Goal: Task Accomplishment & Management: Use online tool/utility

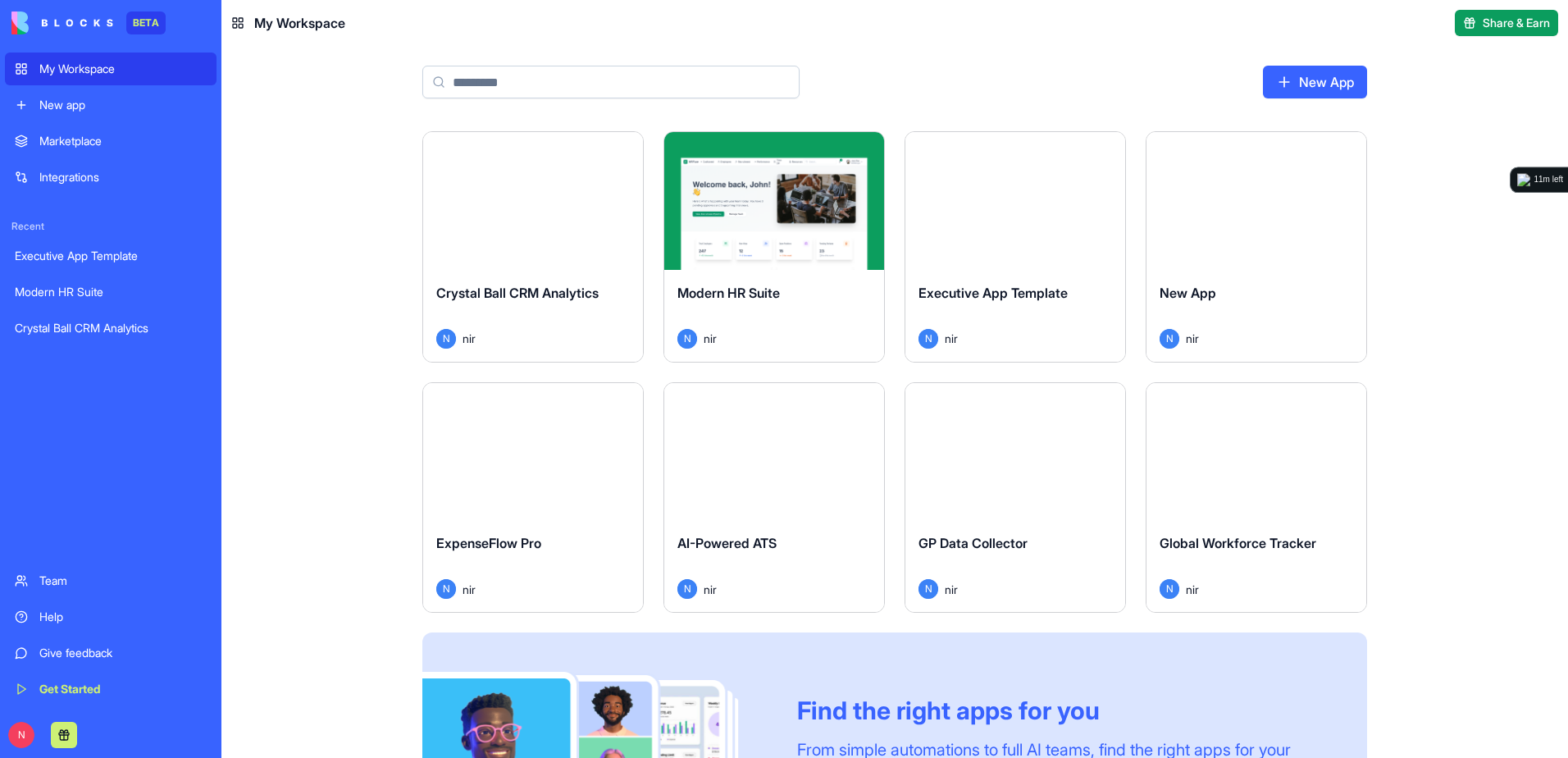
click at [468, 248] on div "Launch" at bounding box center [533, 201] width 220 height 138
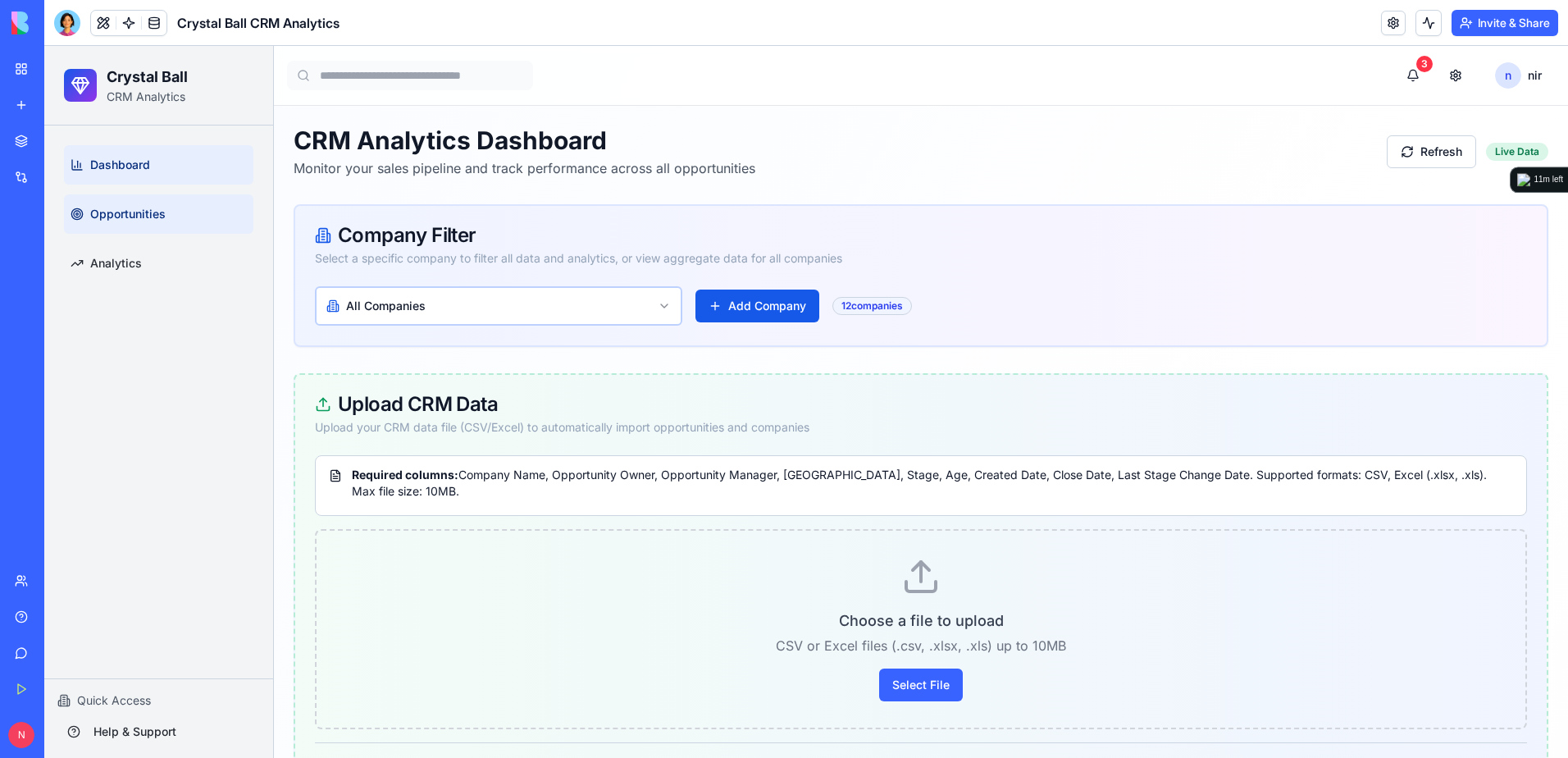
click at [154, 227] on link "Opportunities" at bounding box center [159, 214] width 189 height 40
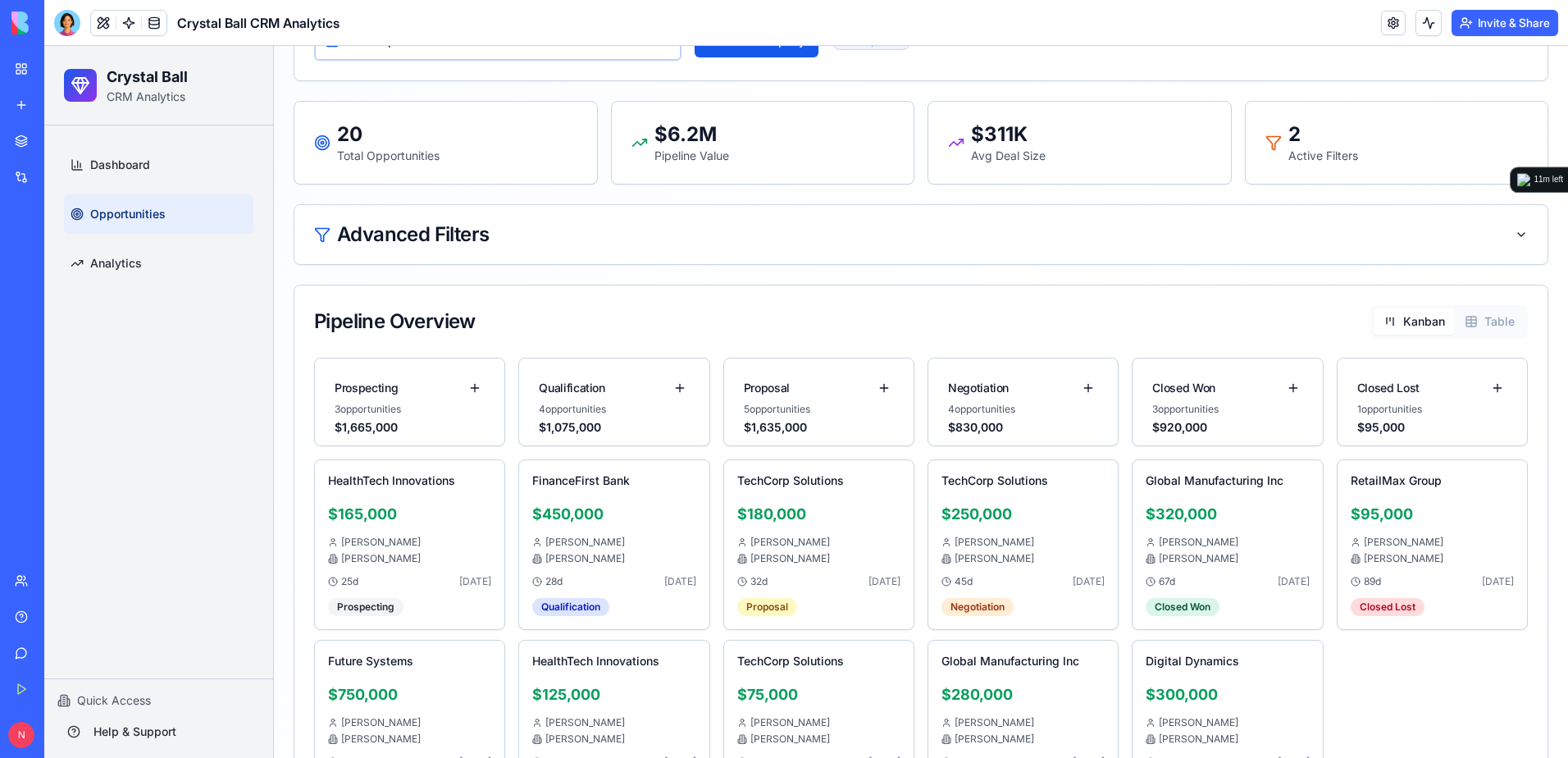
scroll to position [246, 0]
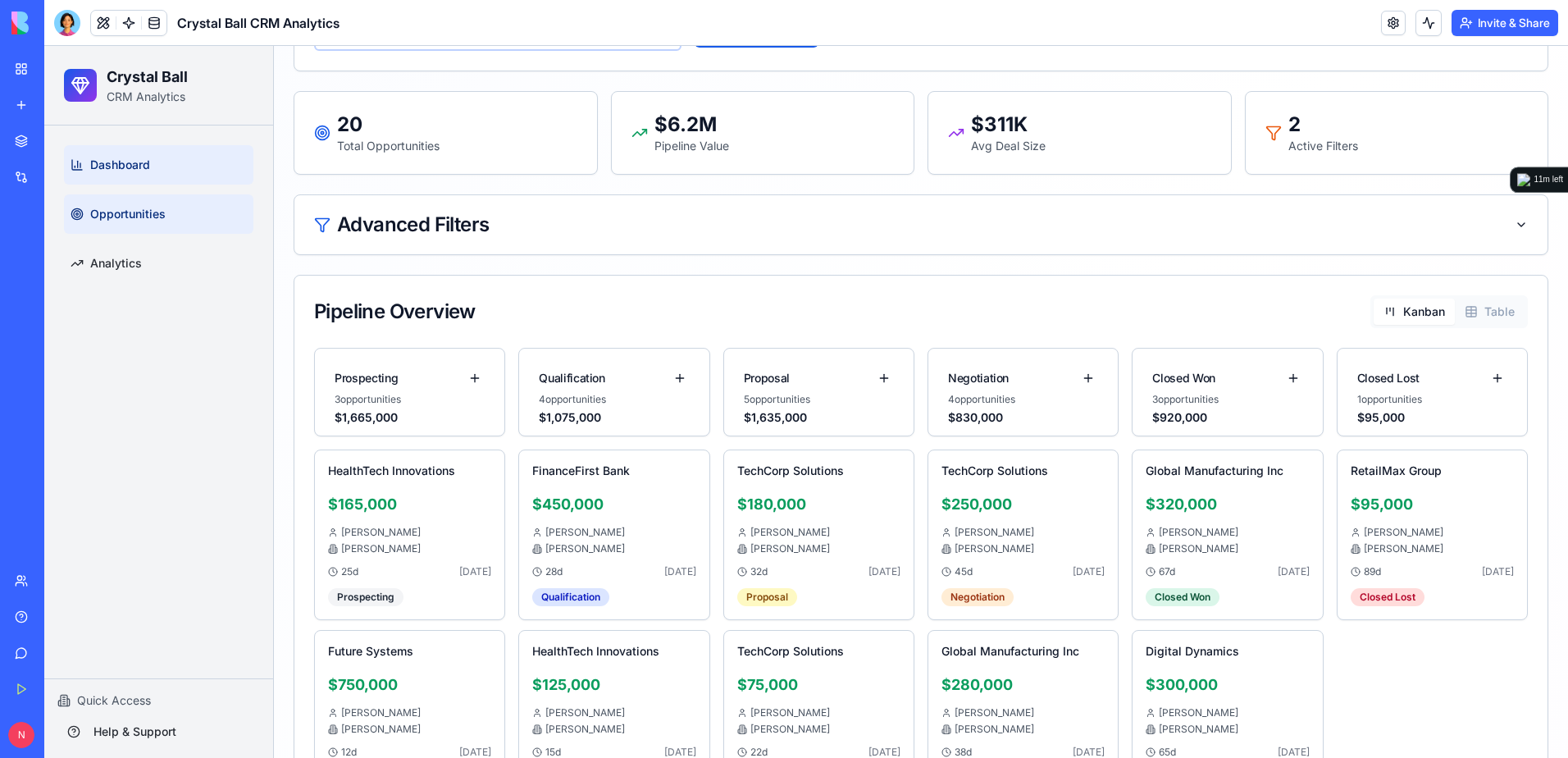
click at [143, 166] on span "Dashboard" at bounding box center [119, 164] width 60 height 16
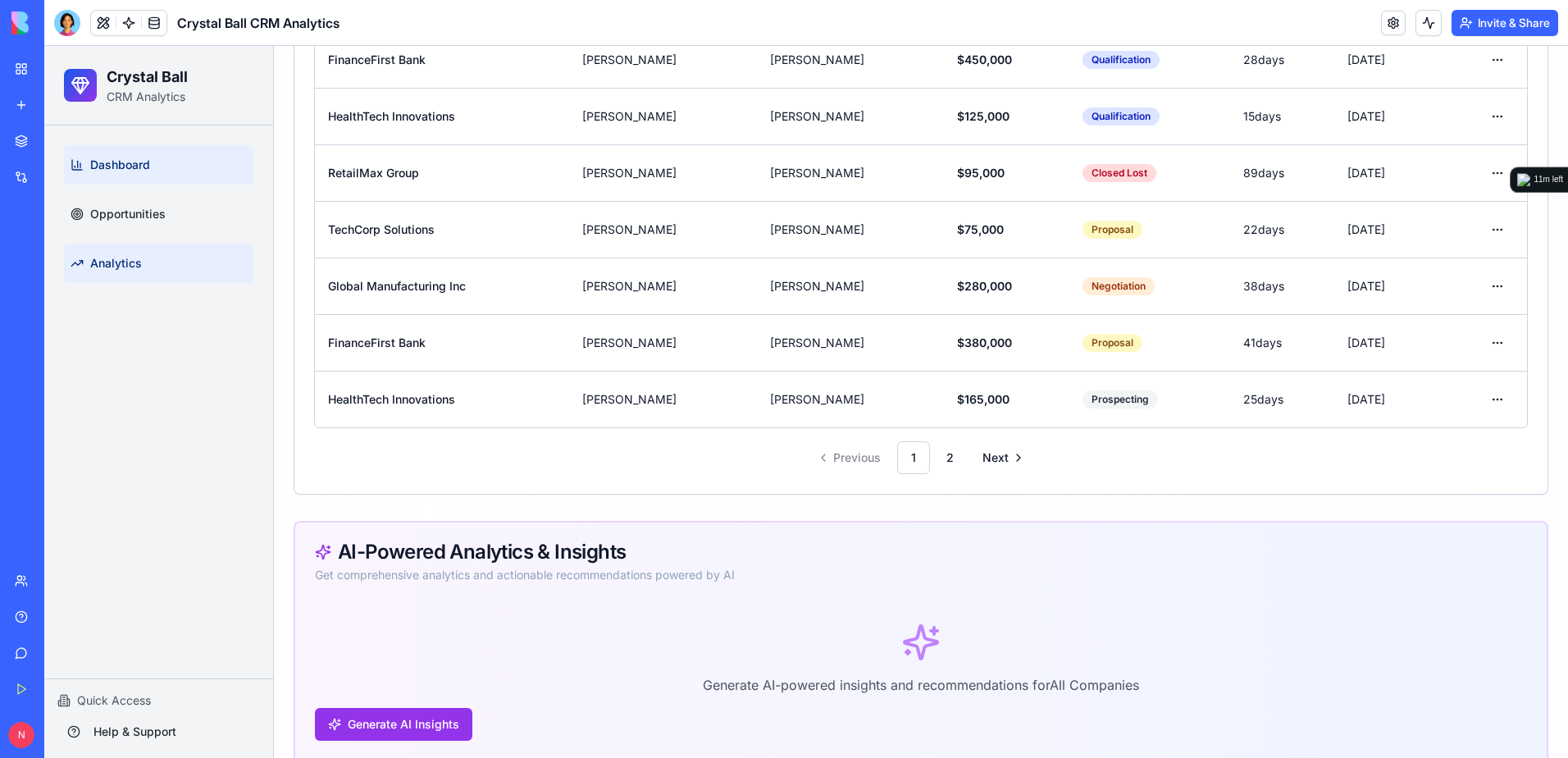
scroll to position [1719, 0]
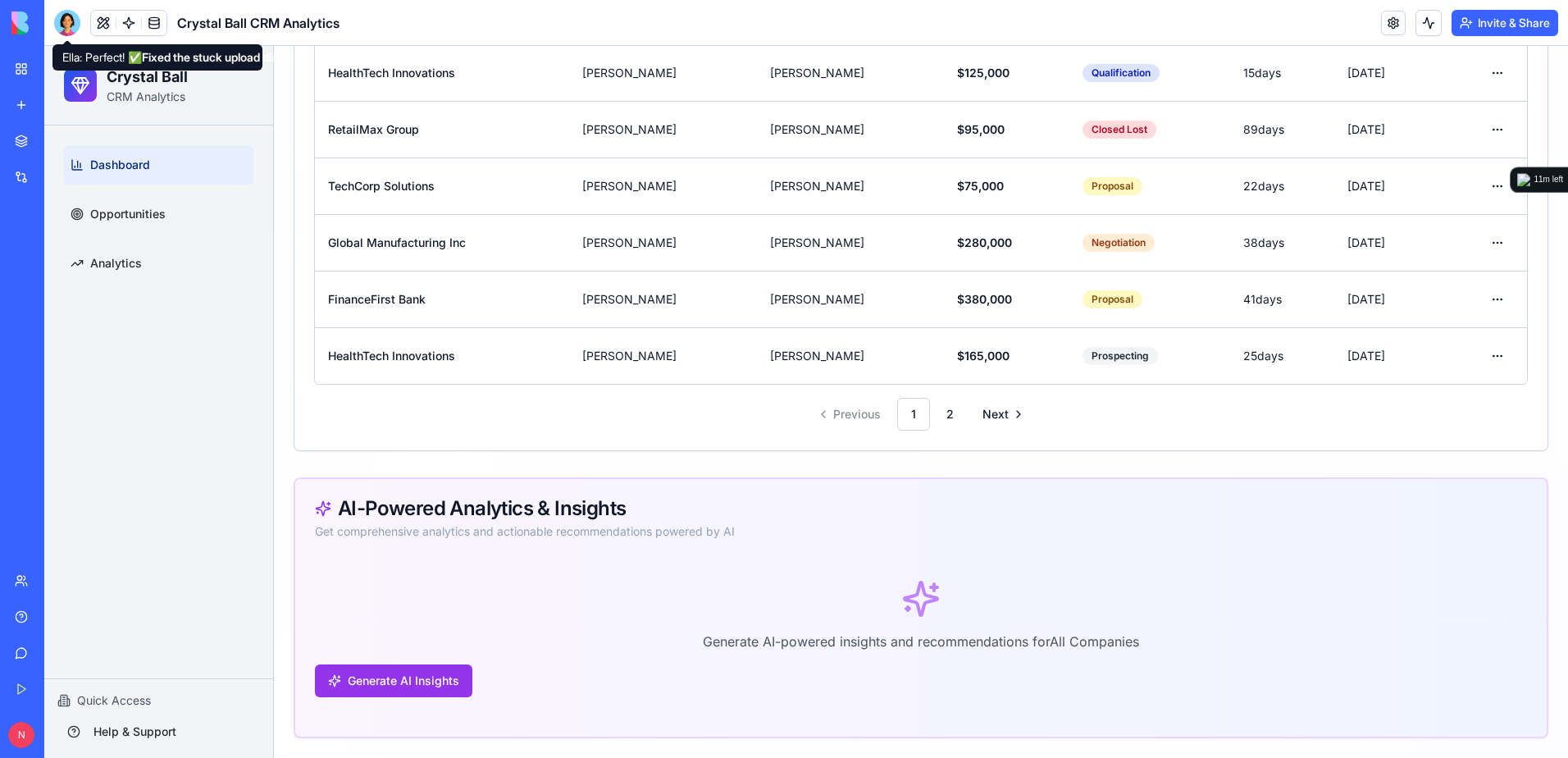
click at [69, 28] on div at bounding box center [67, 23] width 26 height 26
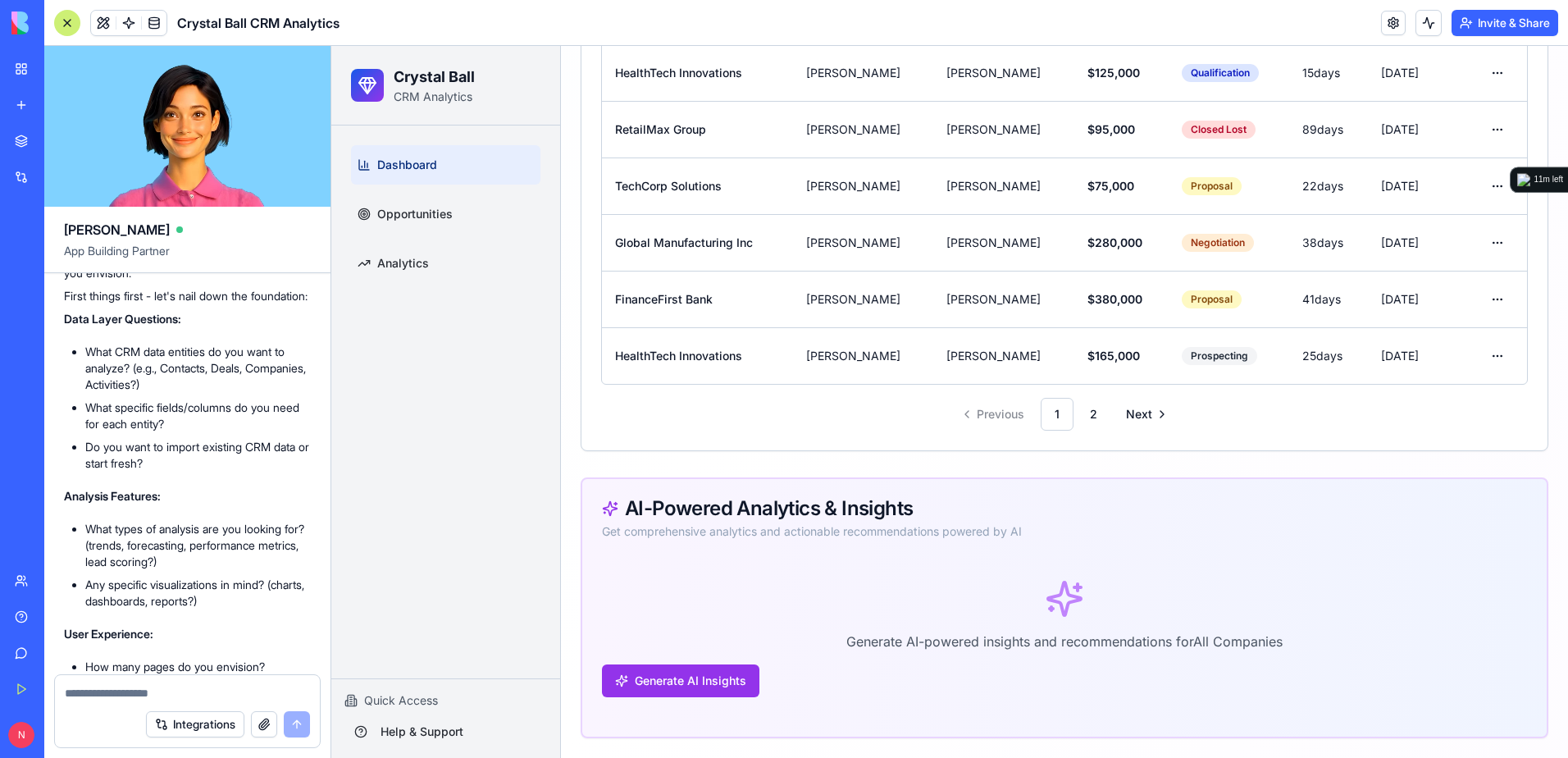
scroll to position [0, 0]
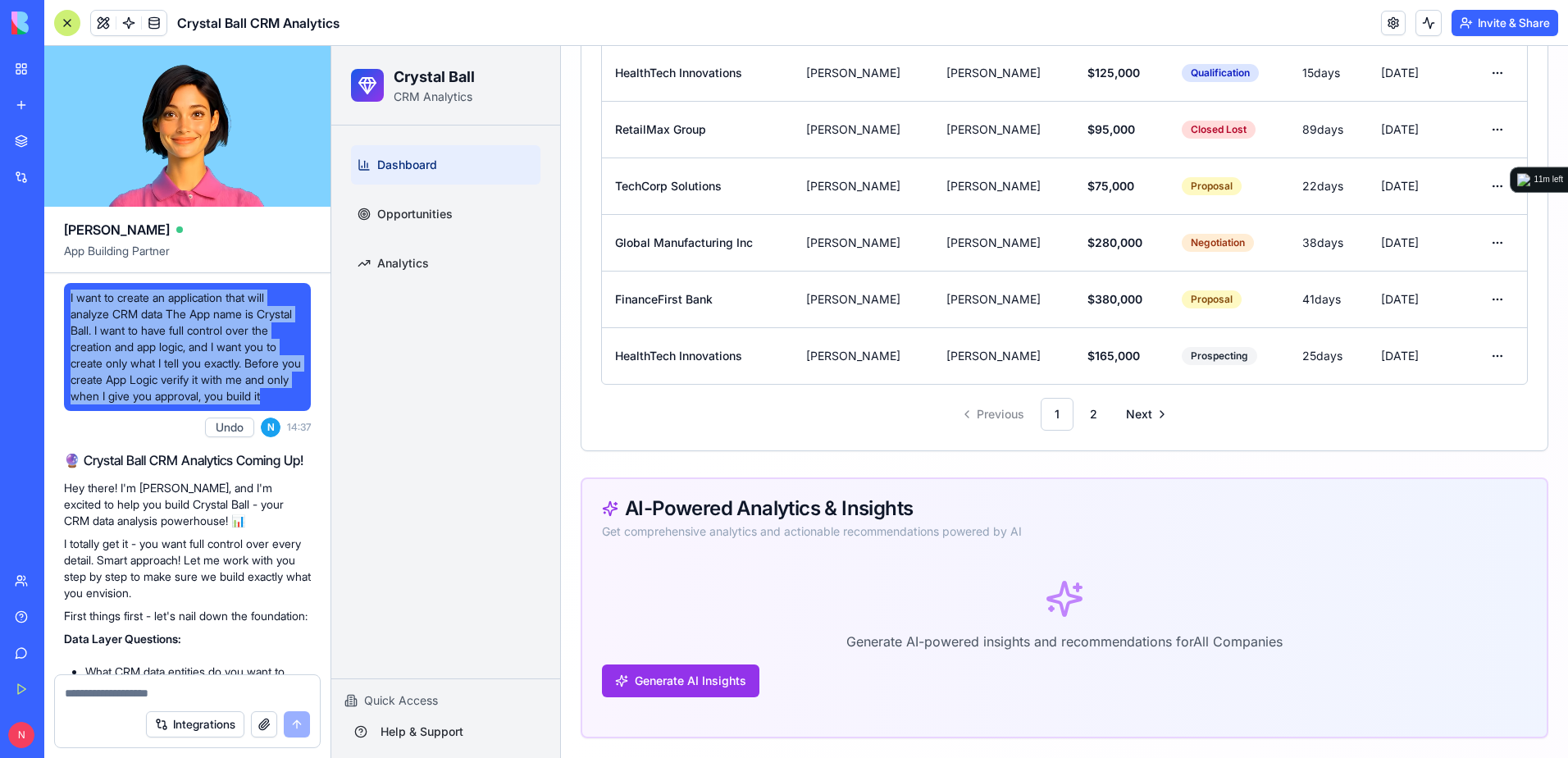
drag, startPoint x: 71, startPoint y: 295, endPoint x: 231, endPoint y: 410, distance: 197.0
click at [231, 404] on span "I want to create an application that will analyze CRM data The App name is Crys…" at bounding box center [187, 346] width 234 height 115
copy span "I want to create an application that will analyze CRM data The App name is Crys…"
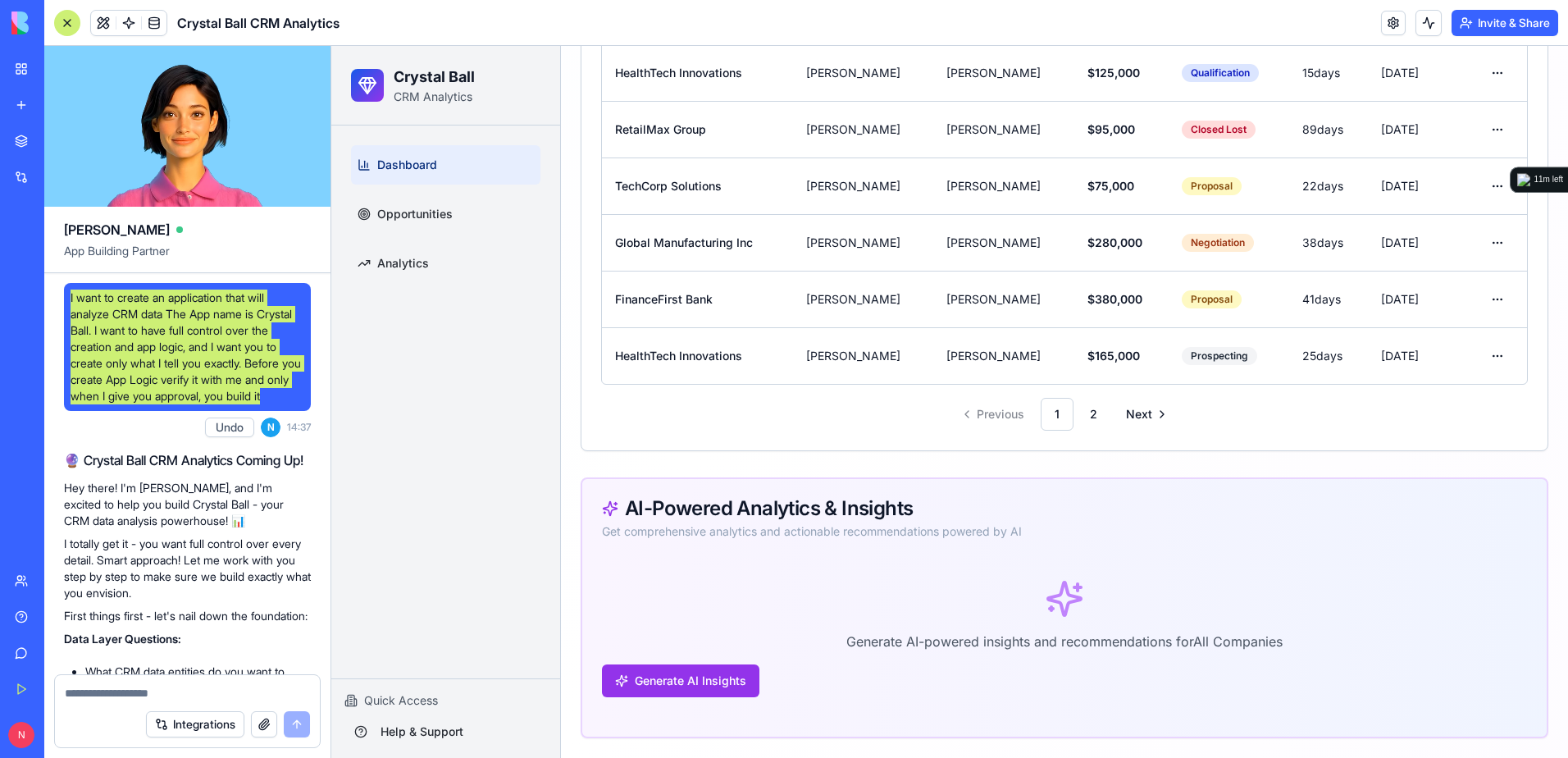
click at [514, 291] on div "Dashboard Opportunities Analytics" at bounding box center [446, 402] width 229 height 553
click at [1086, 417] on link "2" at bounding box center [1093, 414] width 33 height 33
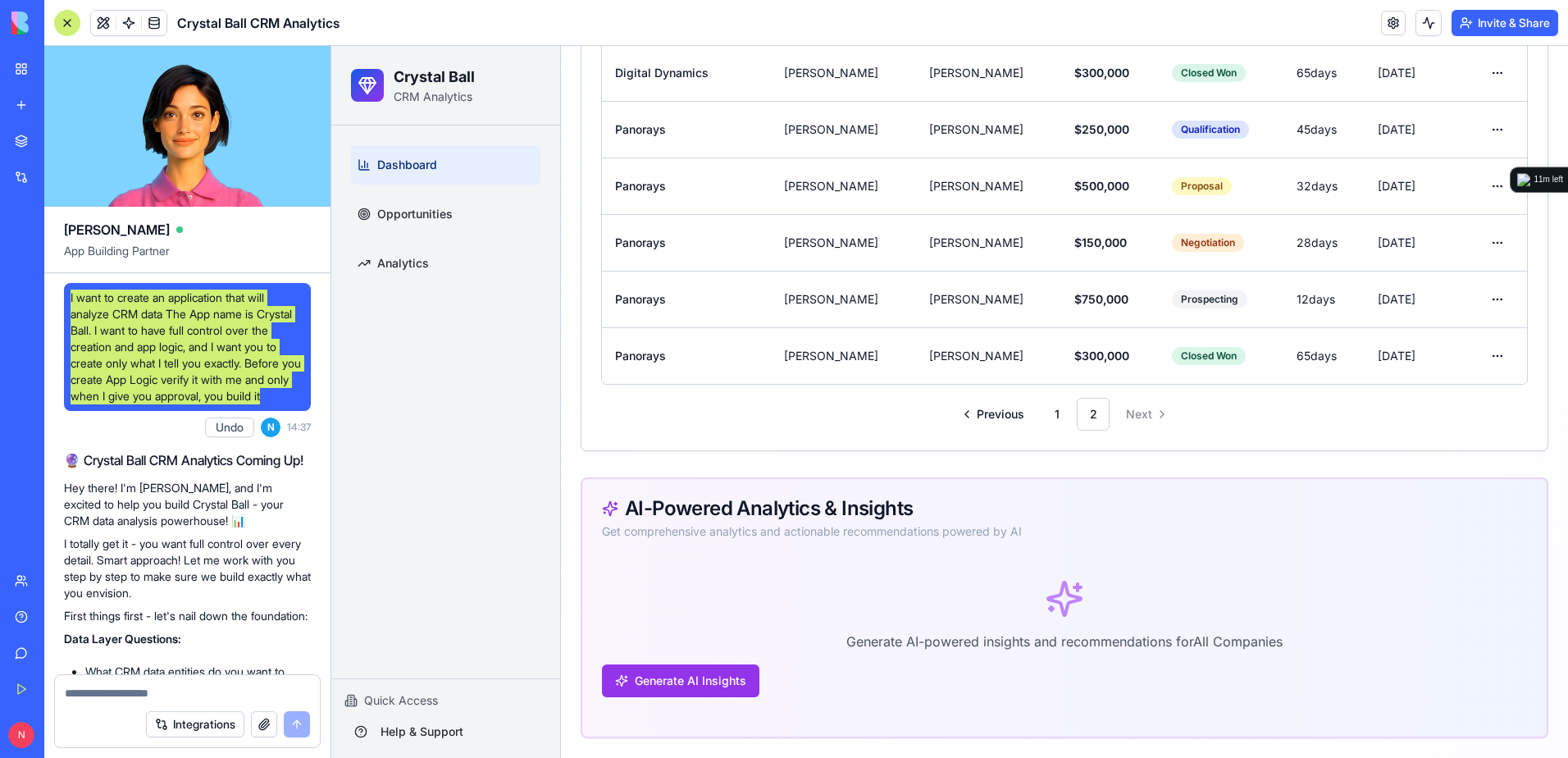
click at [1142, 415] on li "Next" at bounding box center [1145, 414] width 64 height 33
click at [1046, 417] on link "1" at bounding box center [1056, 414] width 33 height 33
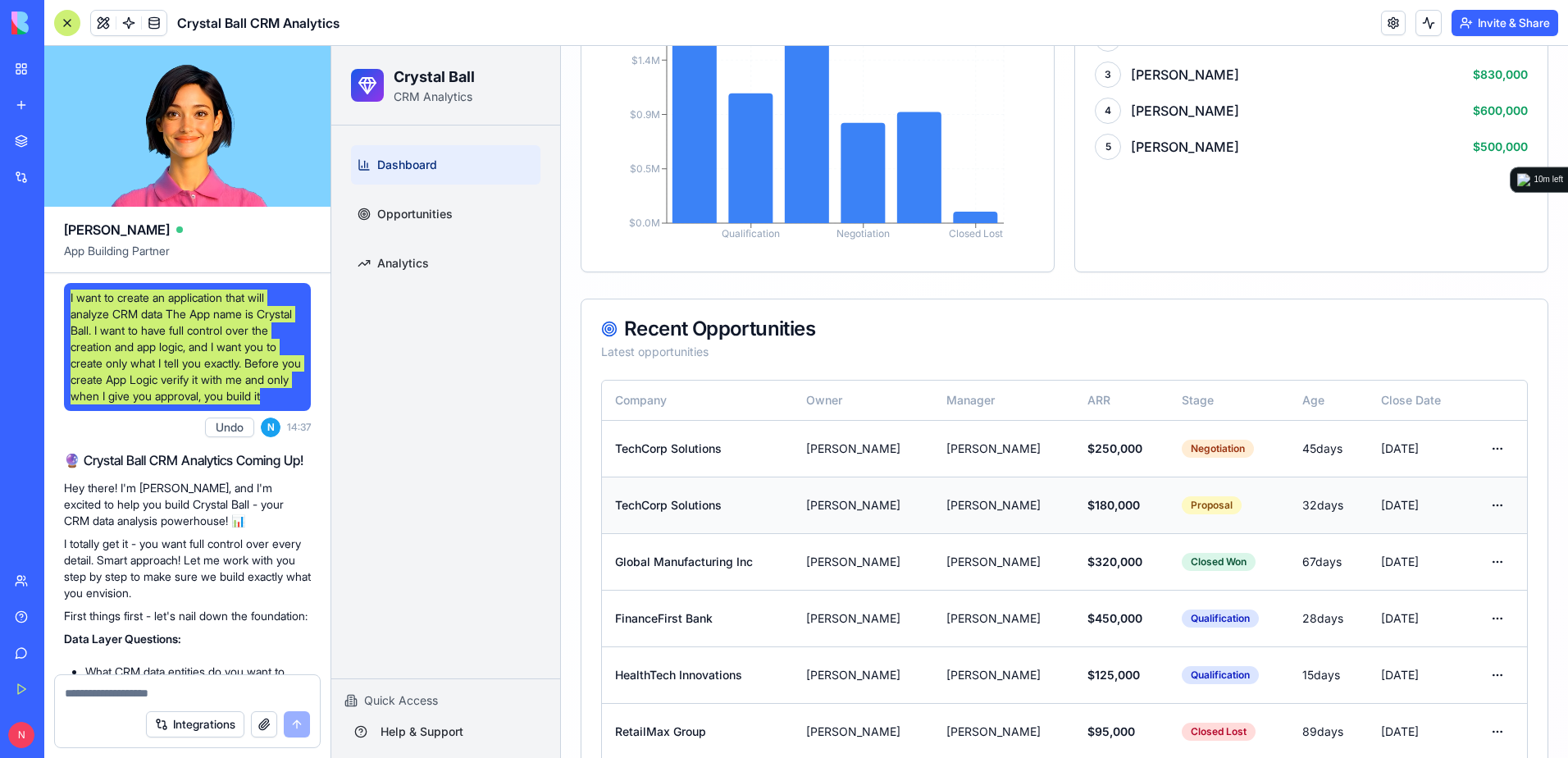
scroll to position [1226, 0]
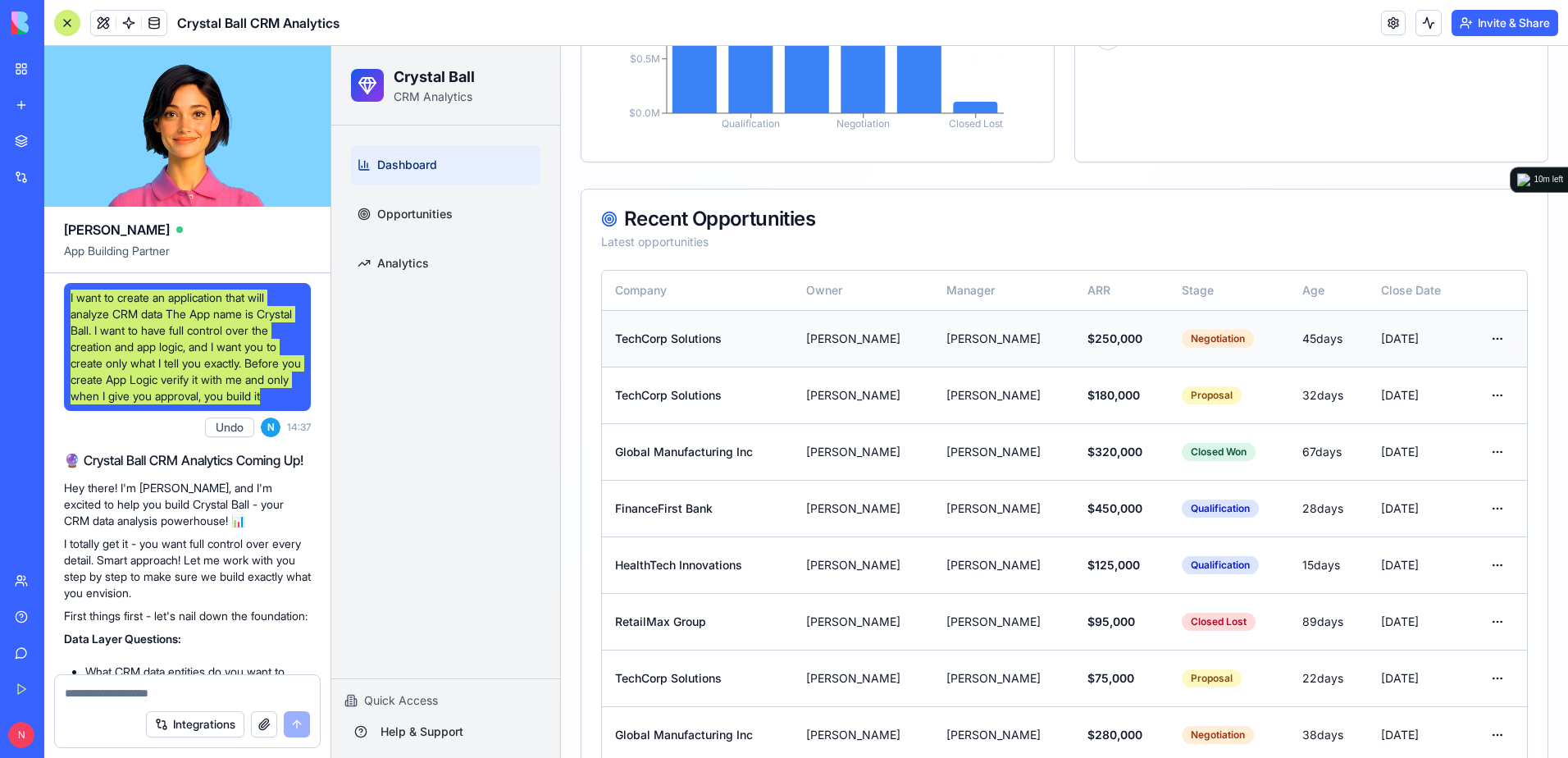
click at [1482, 340] on button at bounding box center [1497, 338] width 33 height 29
click at [1486, 337] on button at bounding box center [1497, 338] width 33 height 29
click at [1482, 335] on button at bounding box center [1497, 338] width 33 height 29
click at [1482, 338] on button at bounding box center [1497, 338] width 33 height 29
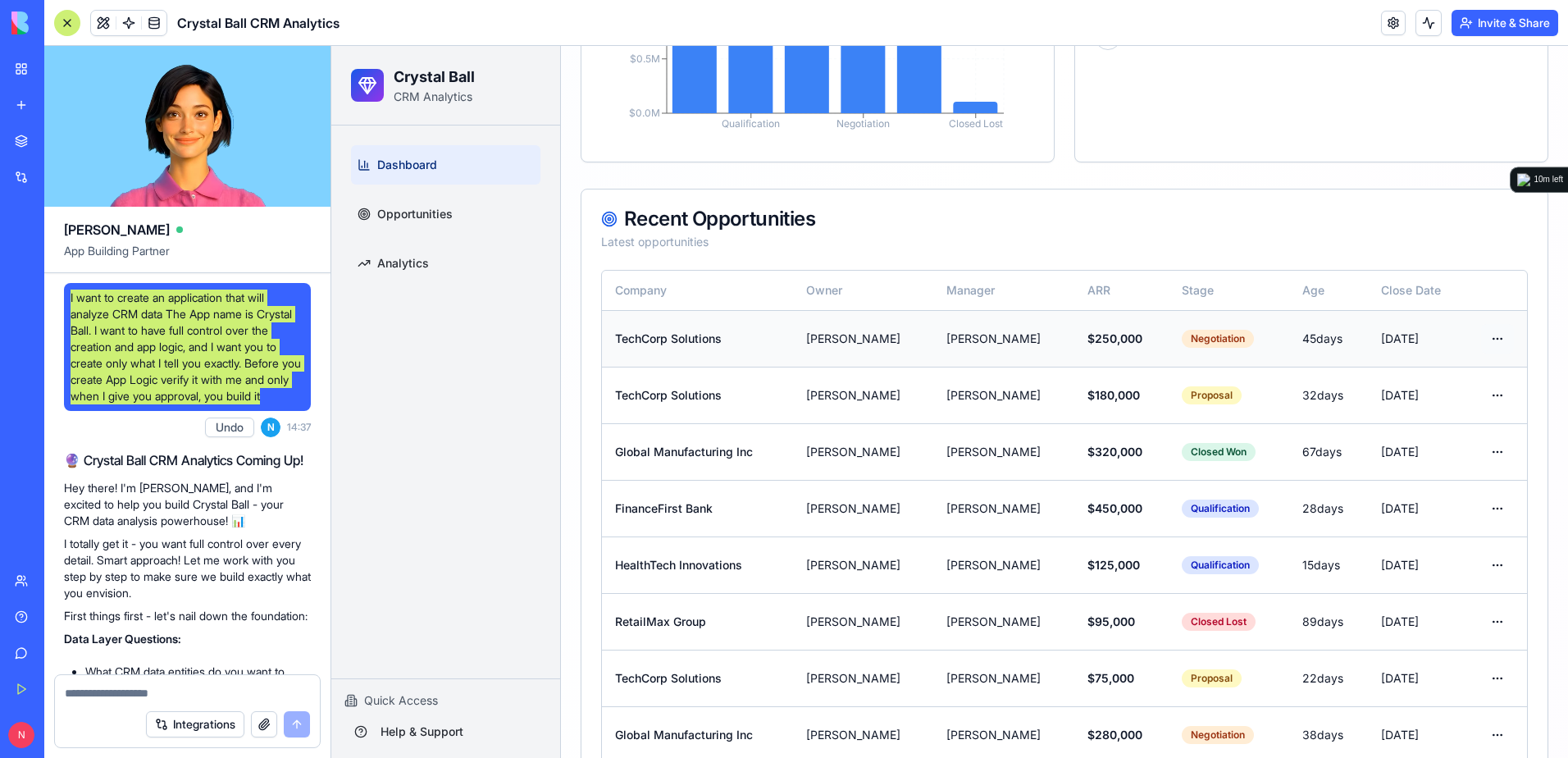
click at [1482, 340] on button at bounding box center [1497, 338] width 33 height 29
drag, startPoint x: 1481, startPoint y: 340, endPoint x: 1449, endPoint y: 336, distance: 32.2
click at [1481, 341] on button at bounding box center [1497, 338] width 33 height 29
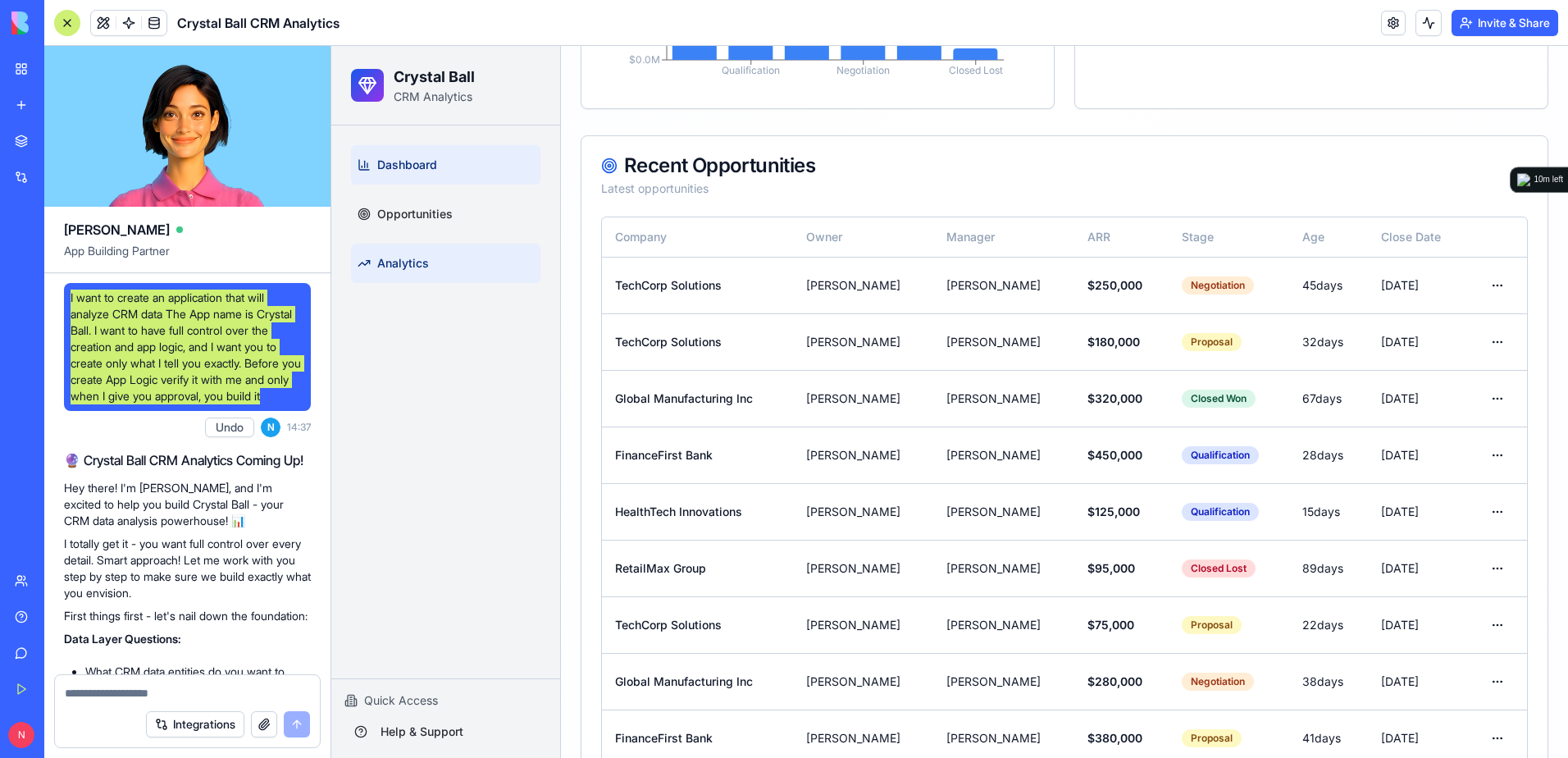
scroll to position [1309, 0]
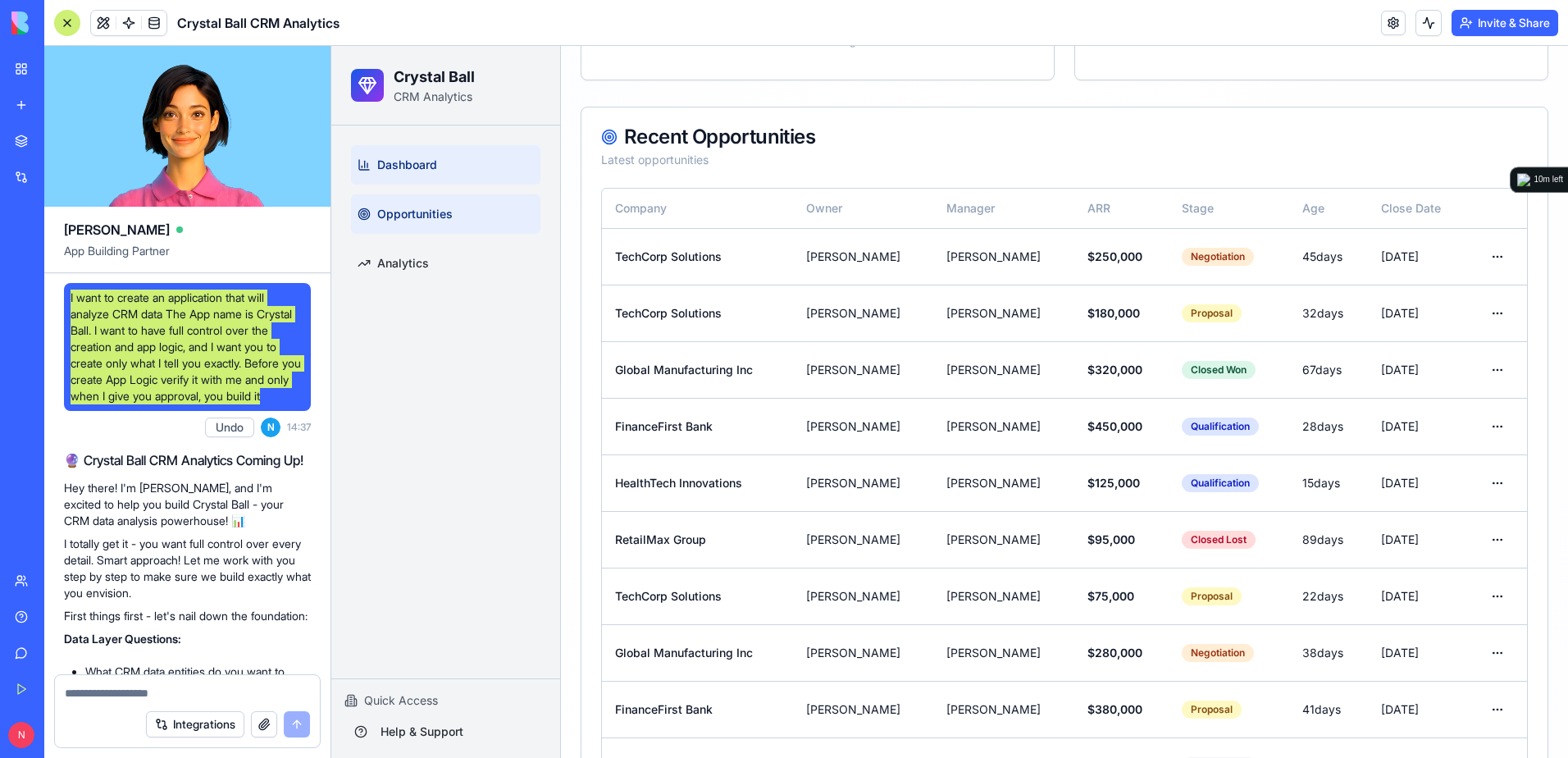
click at [464, 229] on link "Opportunities" at bounding box center [446, 214] width 189 height 40
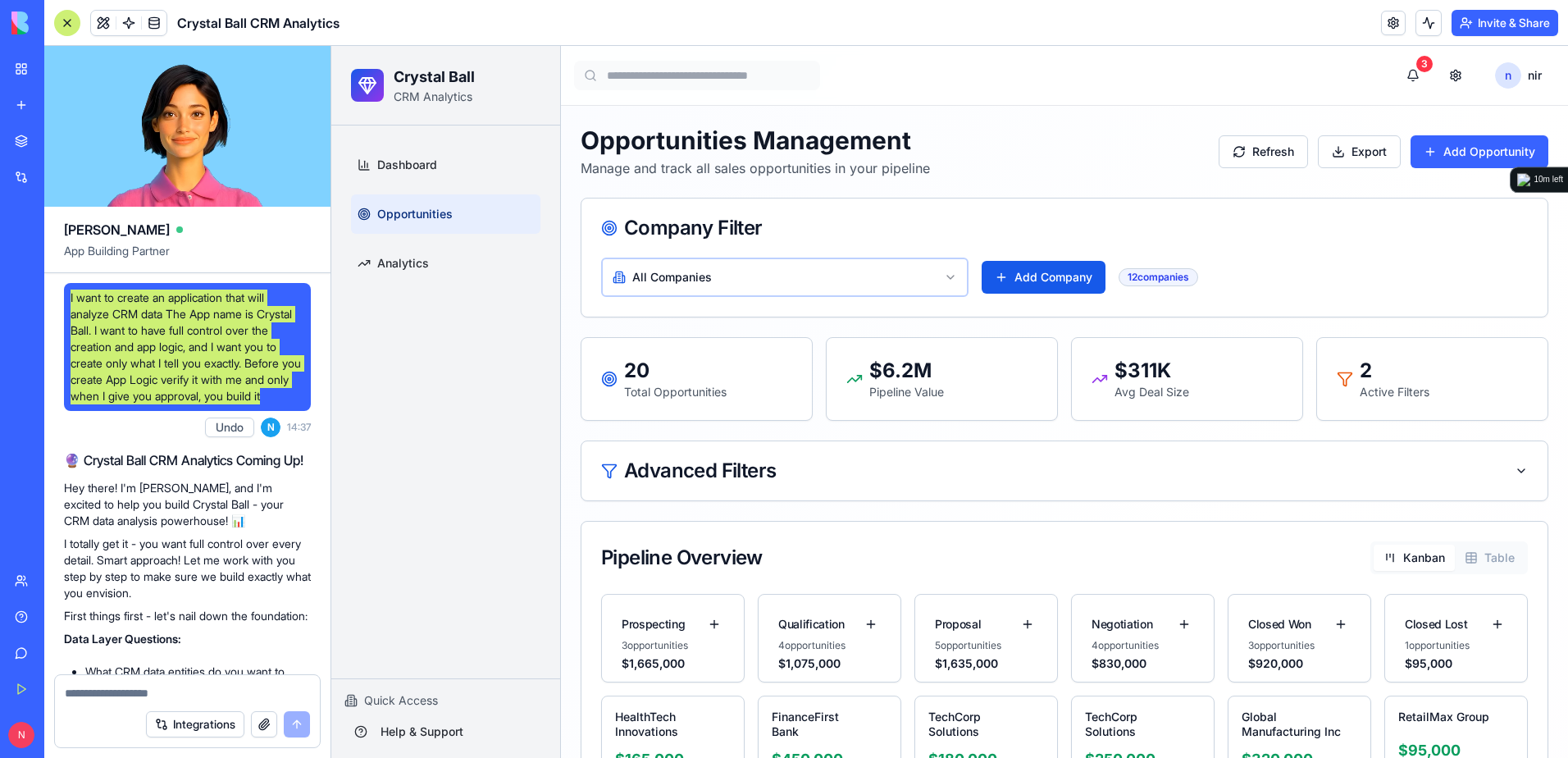
click at [1496, 560] on button "Table" at bounding box center [1489, 557] width 70 height 26
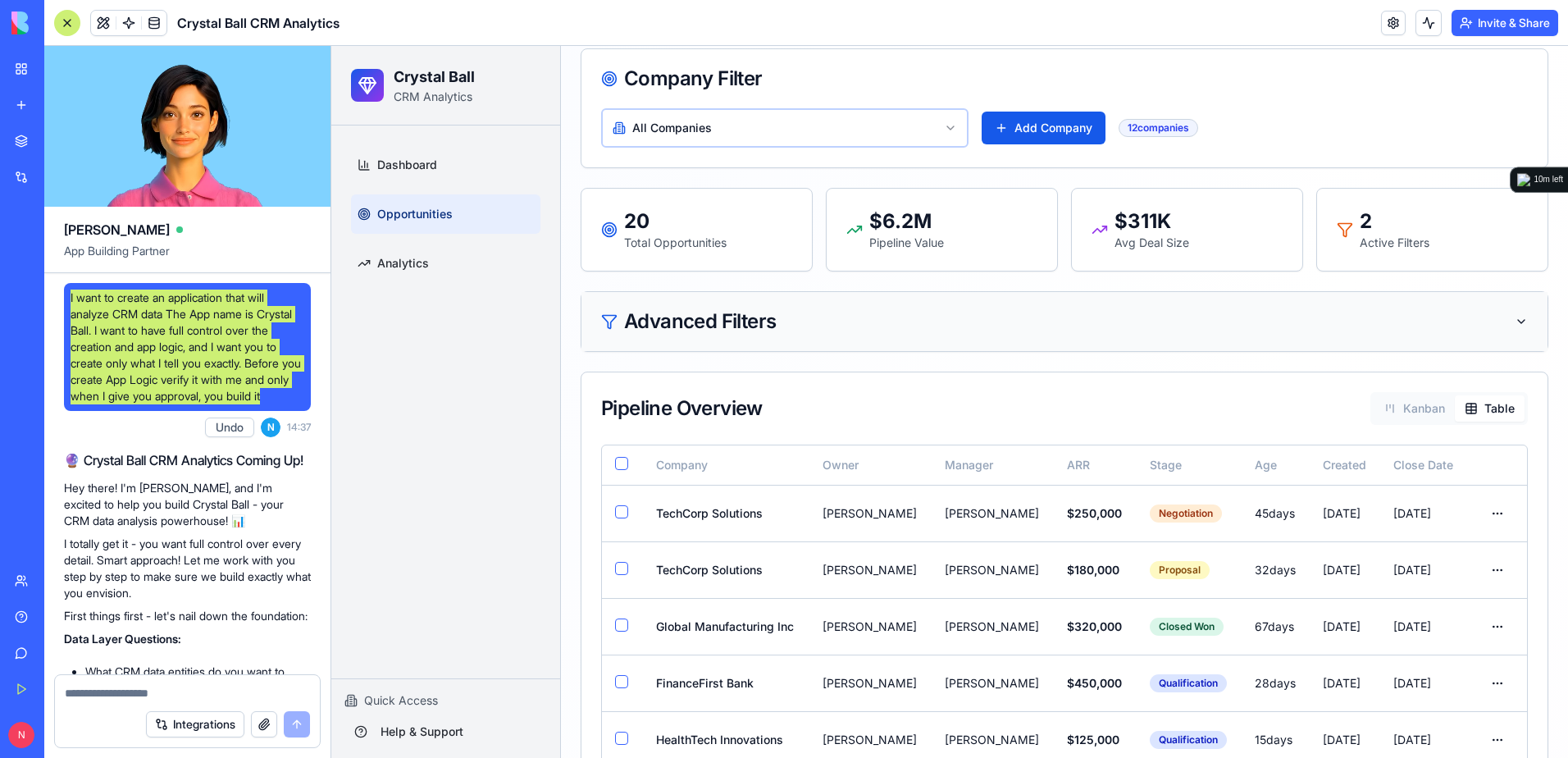
scroll to position [164, 0]
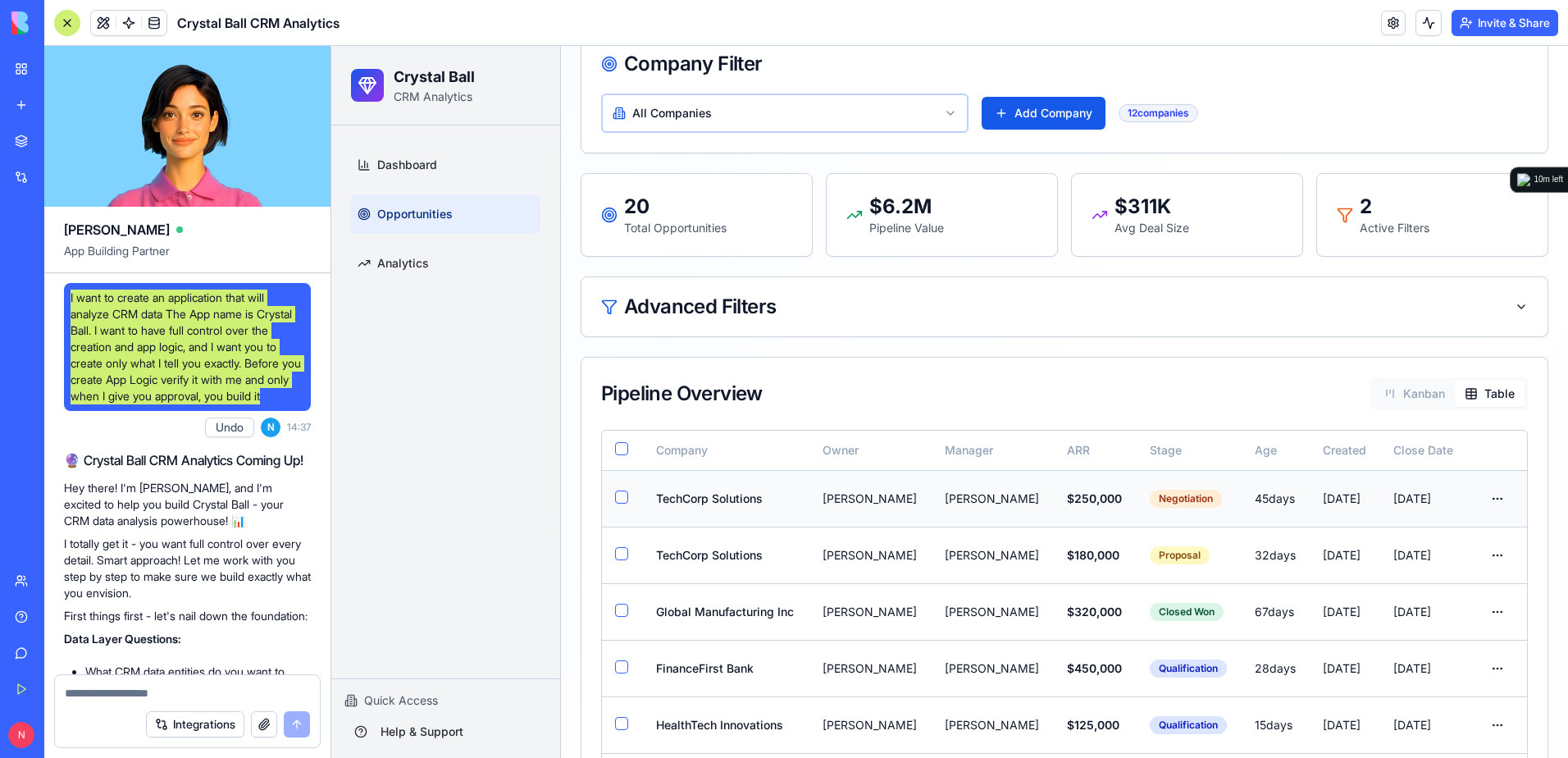
click at [1486, 501] on html "Crystal Ball CRM Analytics Dashboard Opportunities Analytics Quick Access Help …" at bounding box center [949, 762] width 1237 height 1760
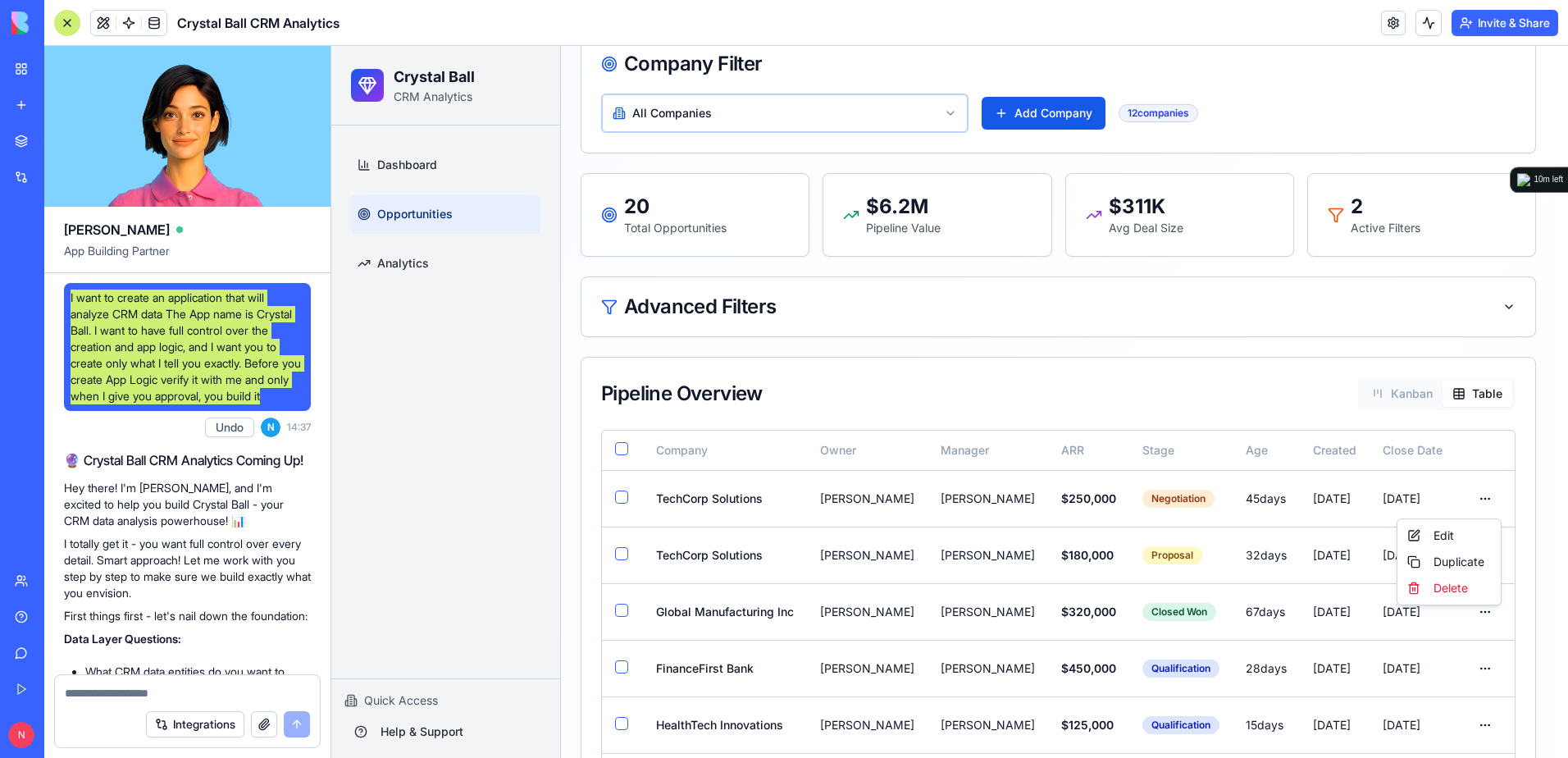
click at [1486, 500] on html "Crystal Ball CRM Analytics Dashboard Opportunities Analytics Quick Access Help …" at bounding box center [949, 762] width 1237 height 1760
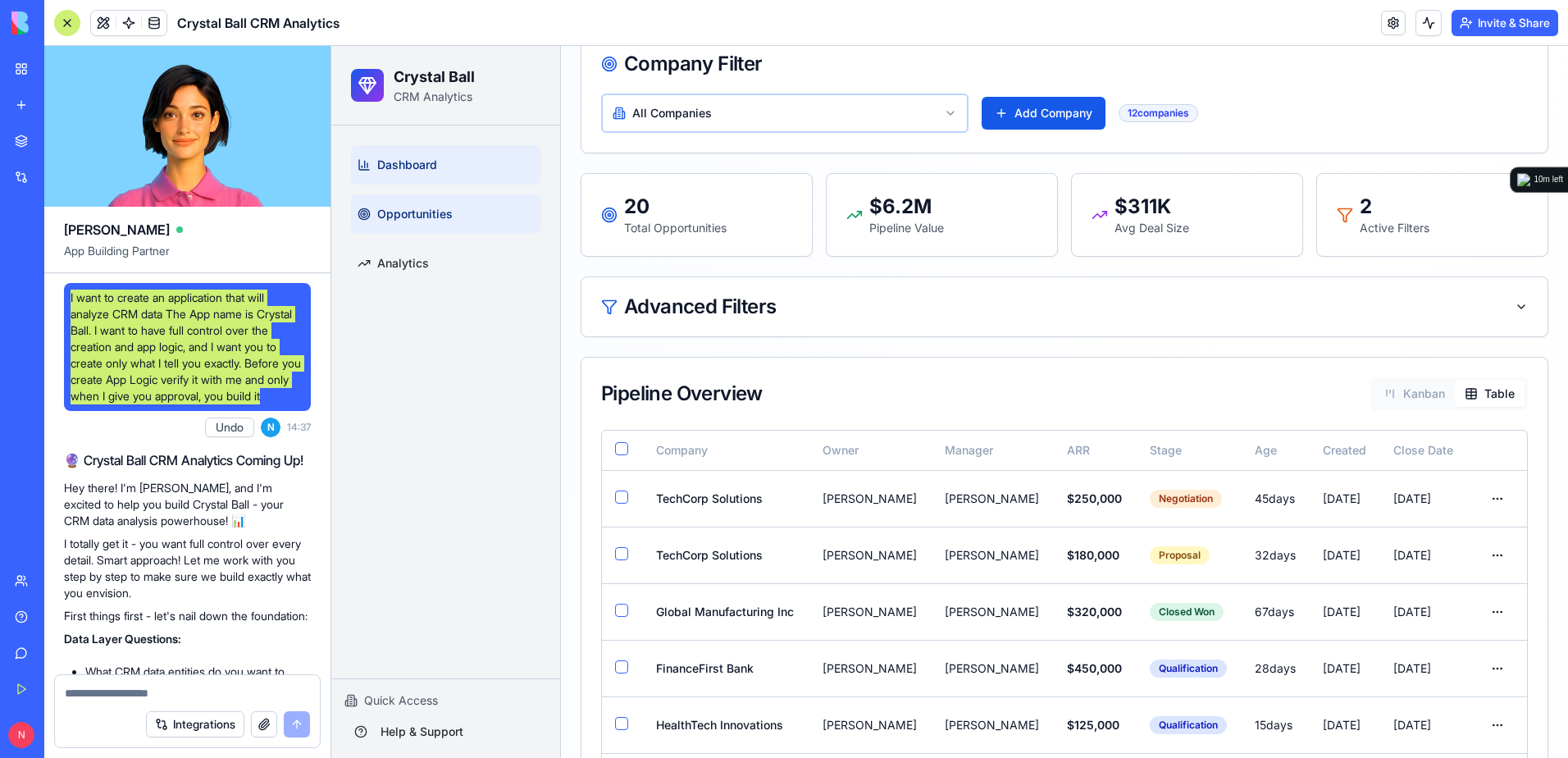
click at [444, 155] on link "Dashboard" at bounding box center [446, 165] width 189 height 40
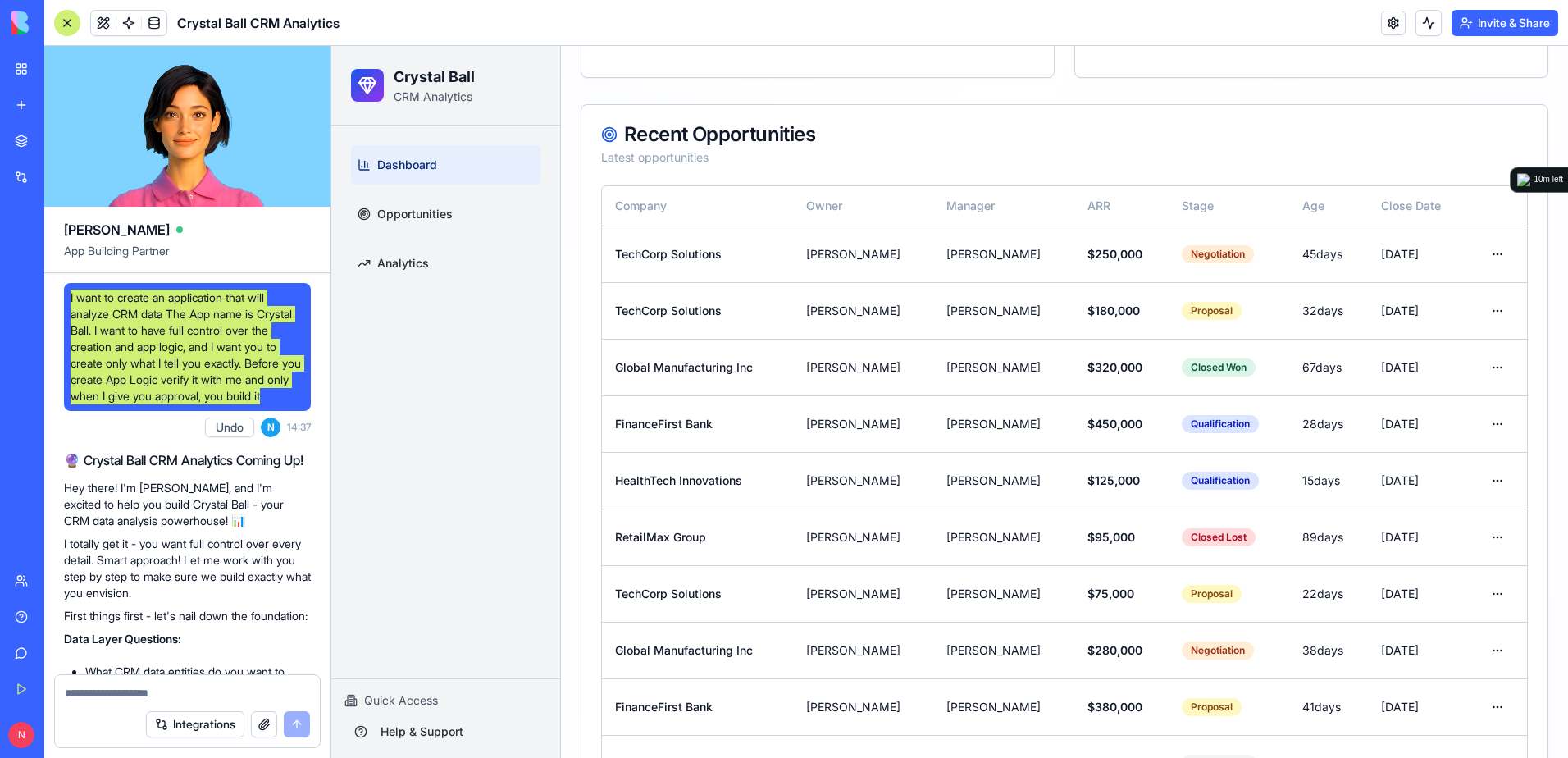
scroll to position [1312, 0]
drag, startPoint x: 1493, startPoint y: 243, endPoint x: 1488, endPoint y: 252, distance: 10.3
click at [1489, 250] on button at bounding box center [1497, 253] width 33 height 29
click at [1487, 253] on button at bounding box center [1497, 253] width 33 height 29
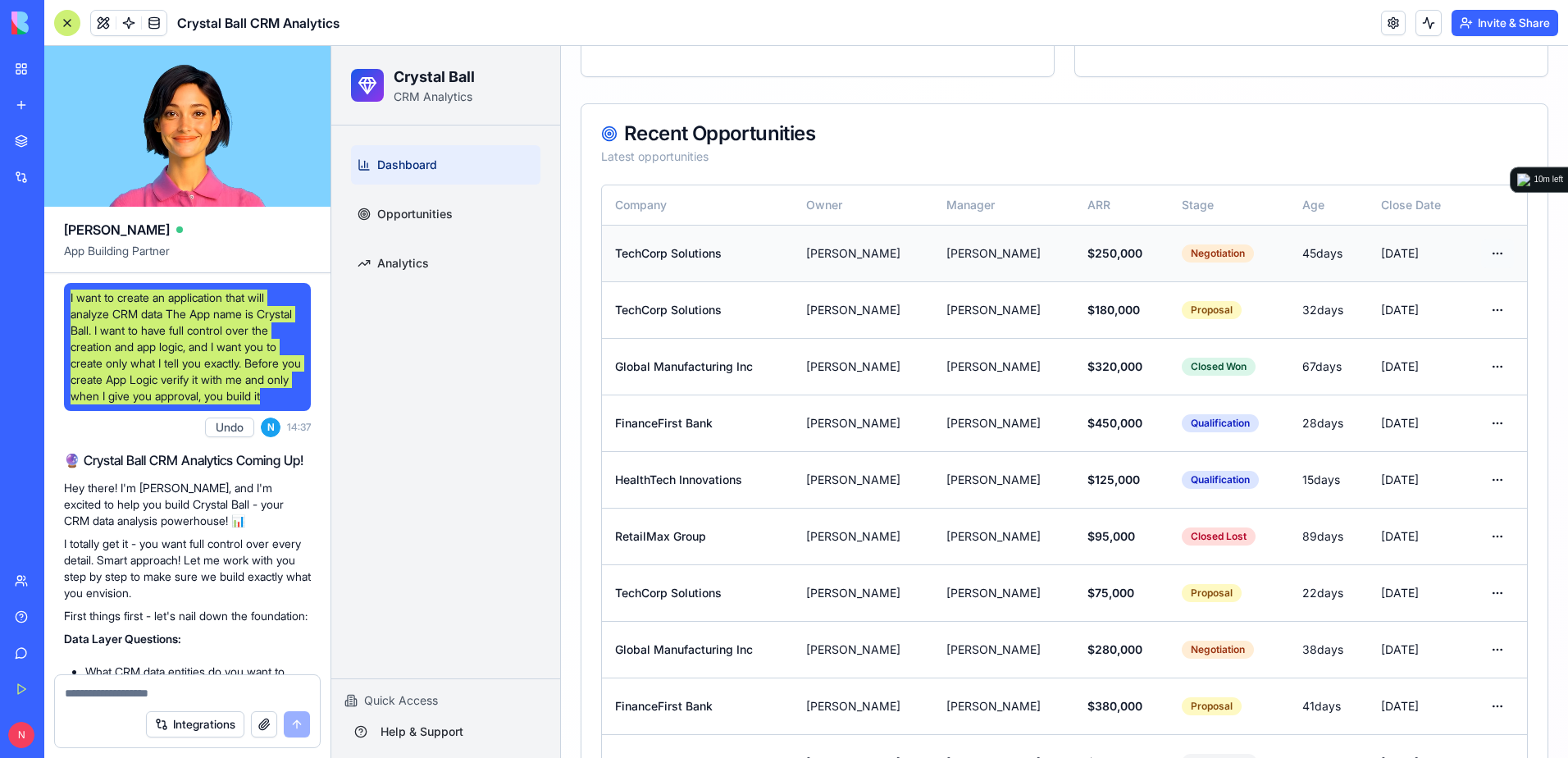
click at [1487, 253] on button at bounding box center [1497, 253] width 33 height 29
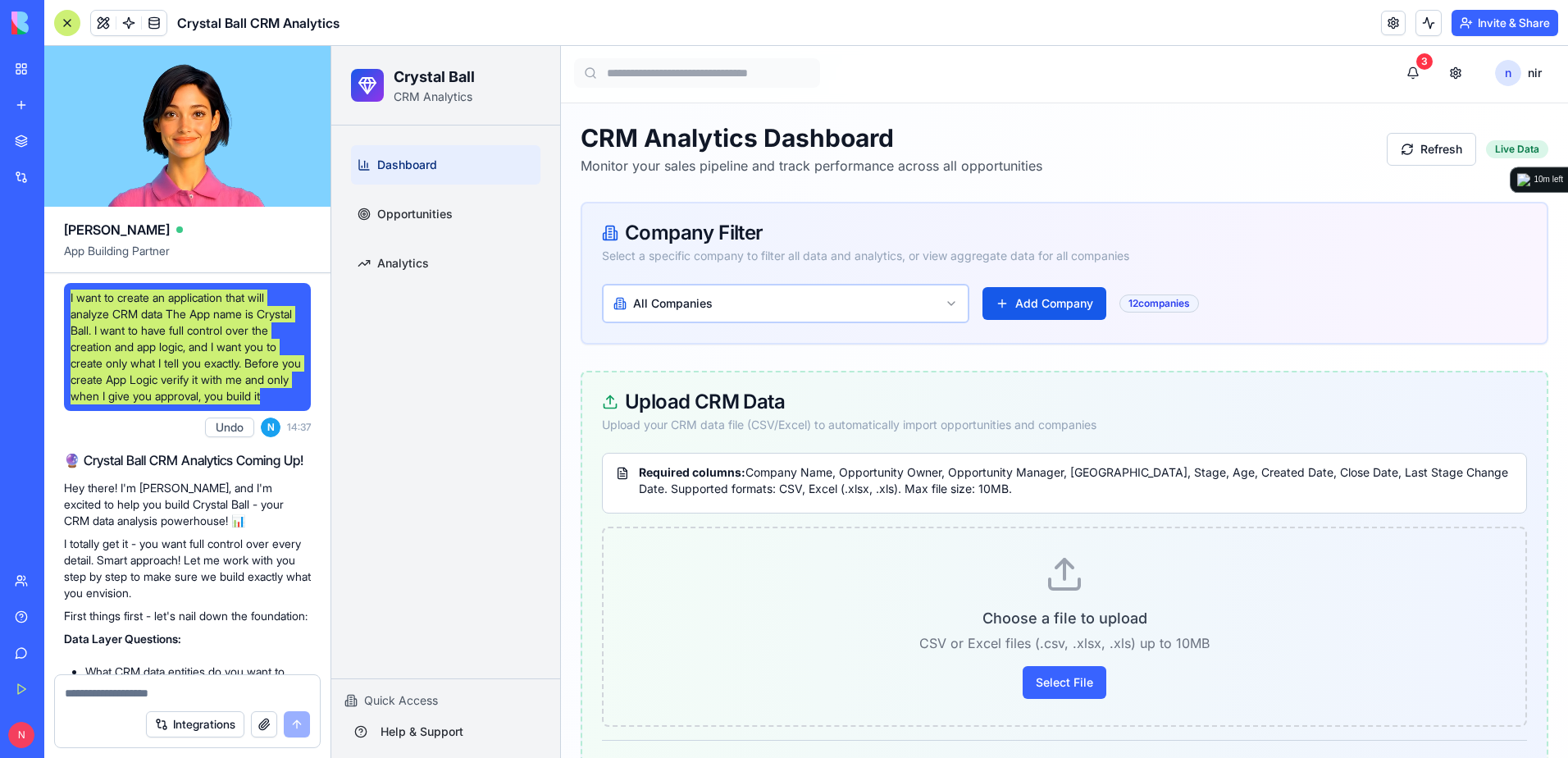
scroll to position [0, 0]
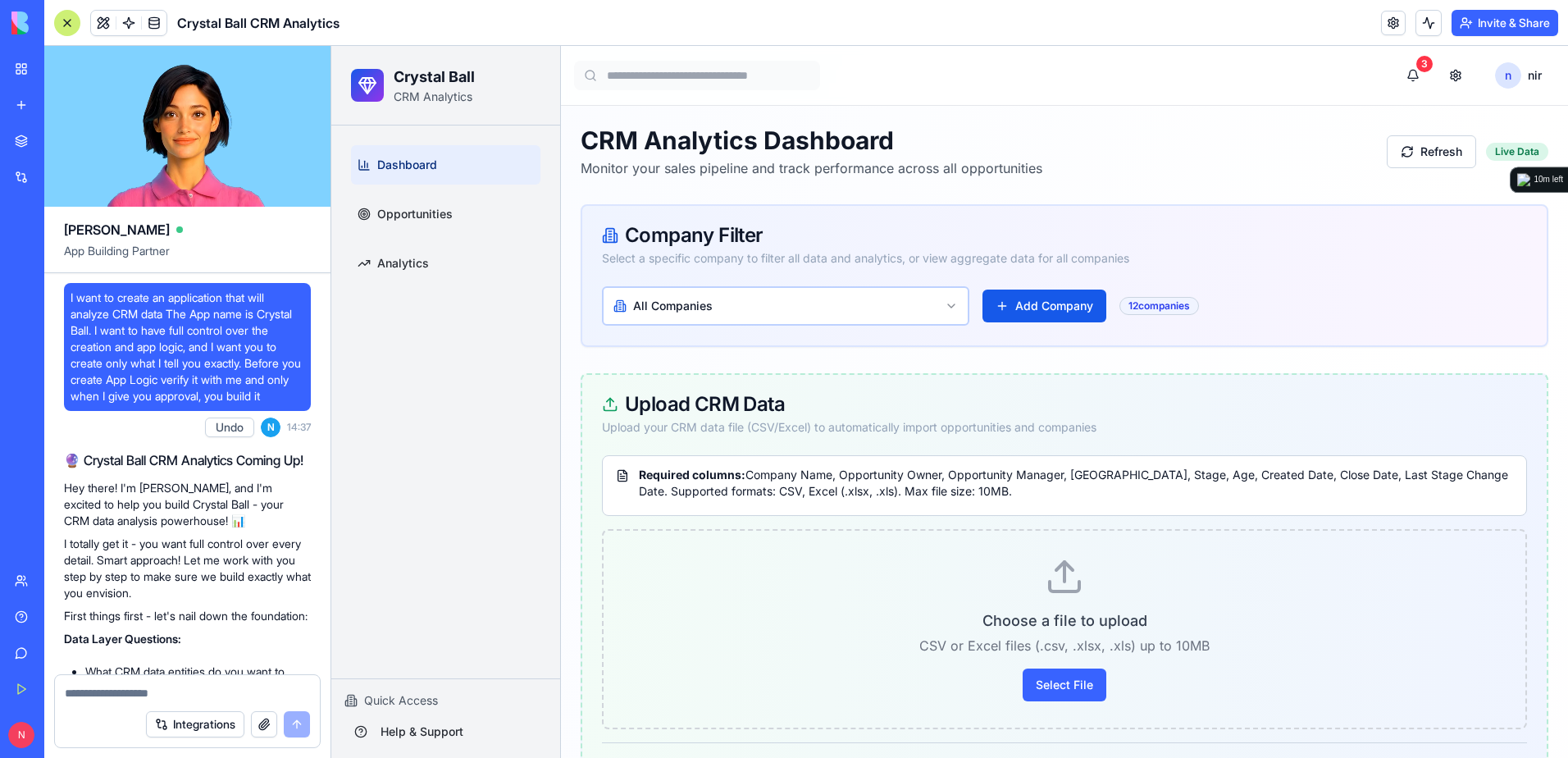
click at [154, 695] on textarea at bounding box center [186, 692] width 245 height 16
click at [306, 672] on textarea "**********" at bounding box center [186, 684] width 245 height 33
click at [214, 675] on textarea "**********" at bounding box center [186, 684] width 245 height 33
type textarea "**********"
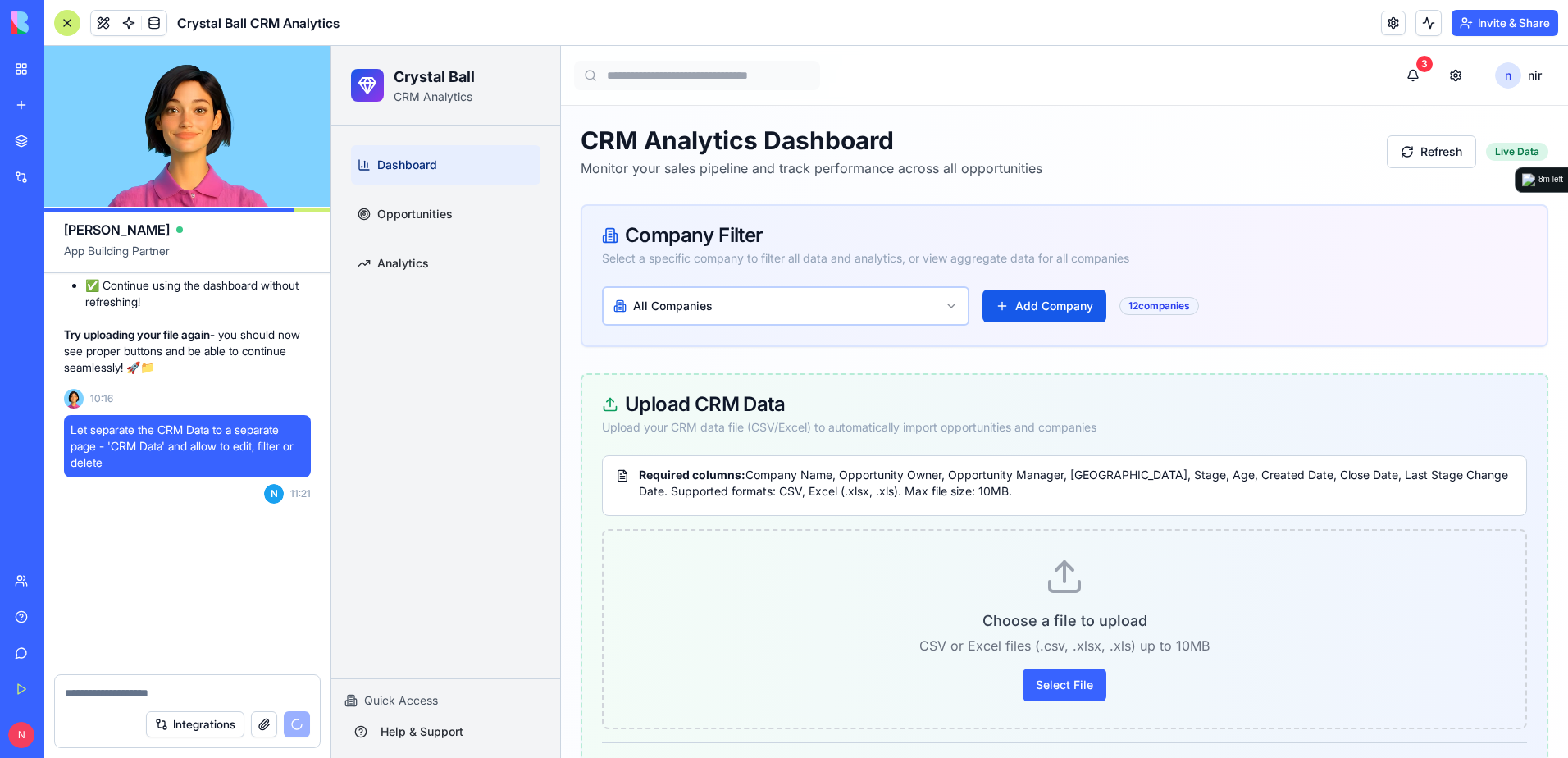
scroll to position [11986, 0]
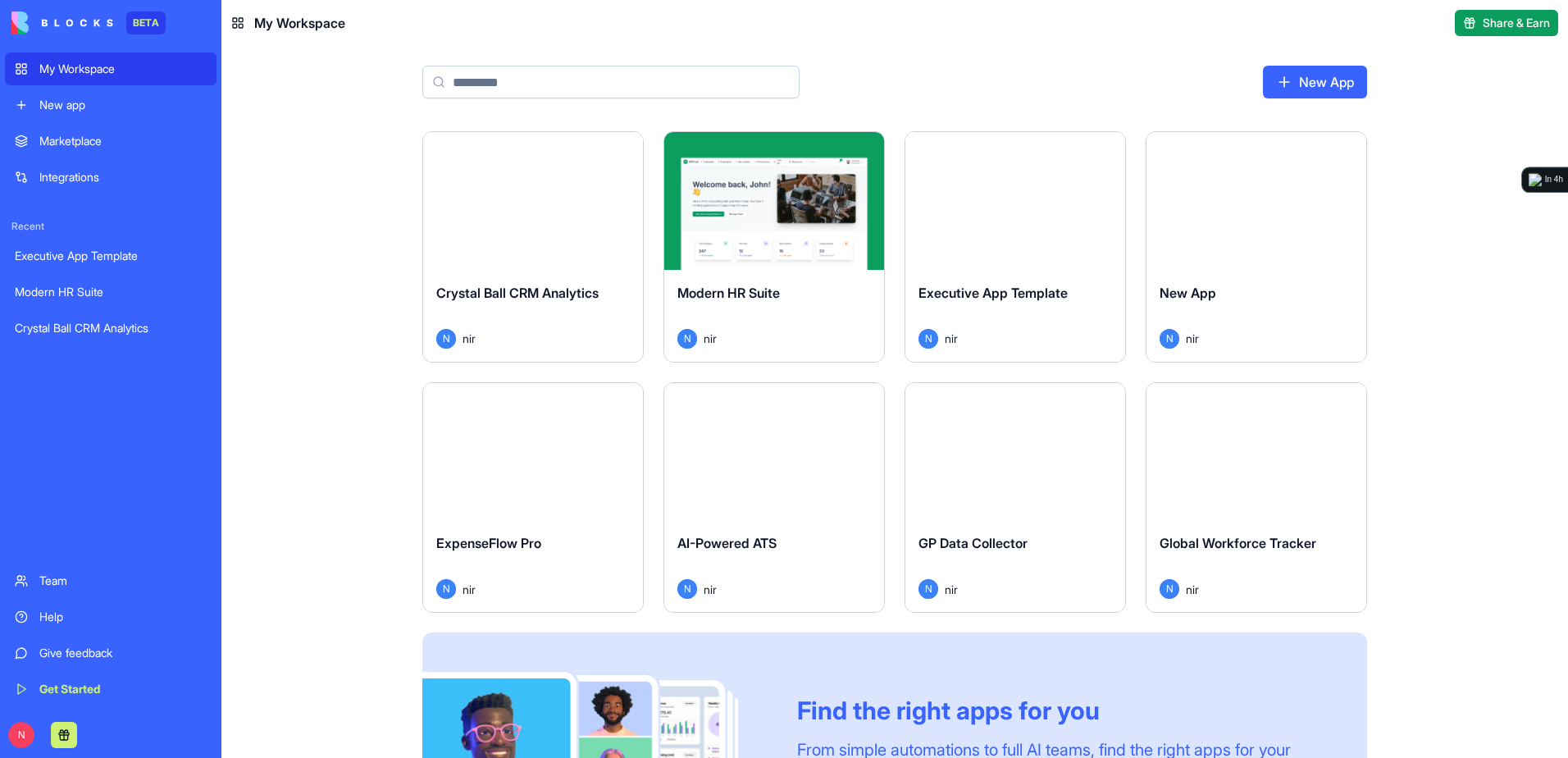
click at [1294, 81] on link "New App" at bounding box center [1314, 81] width 104 height 33
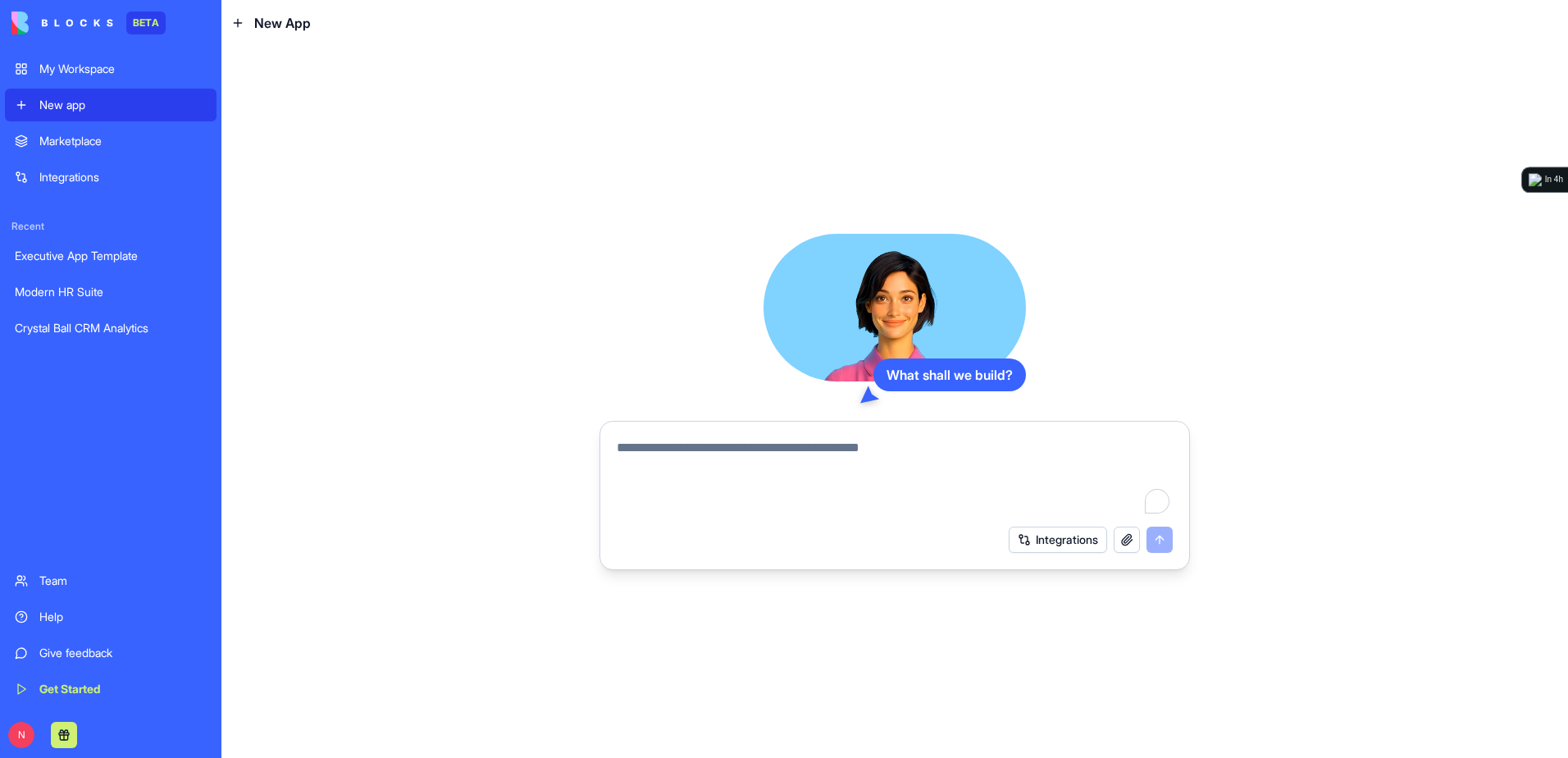
click at [107, 132] on link "Marketplace" at bounding box center [111, 141] width 212 height 33
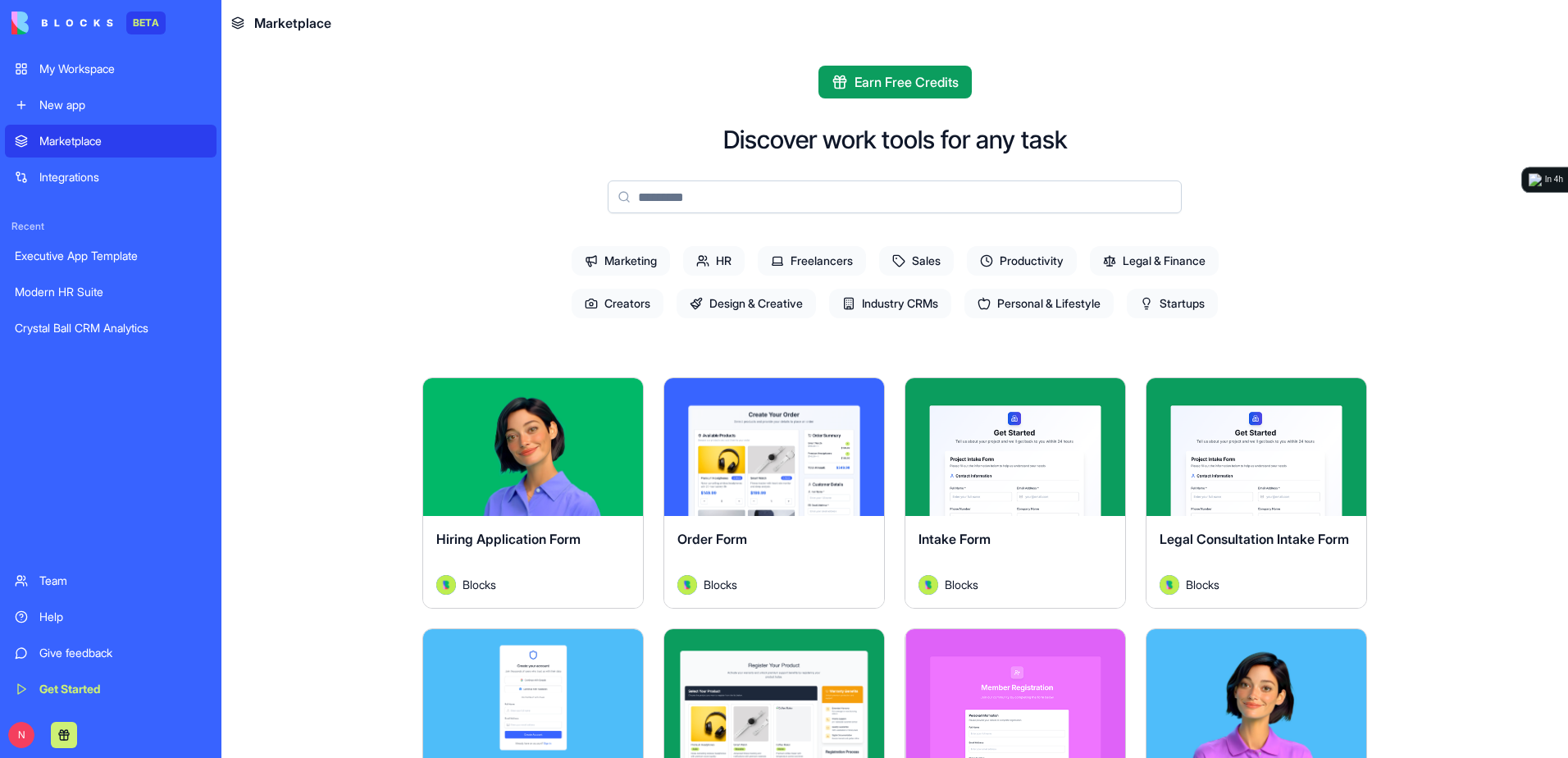
click at [109, 66] on div "My Workspace" at bounding box center [123, 68] width 167 height 16
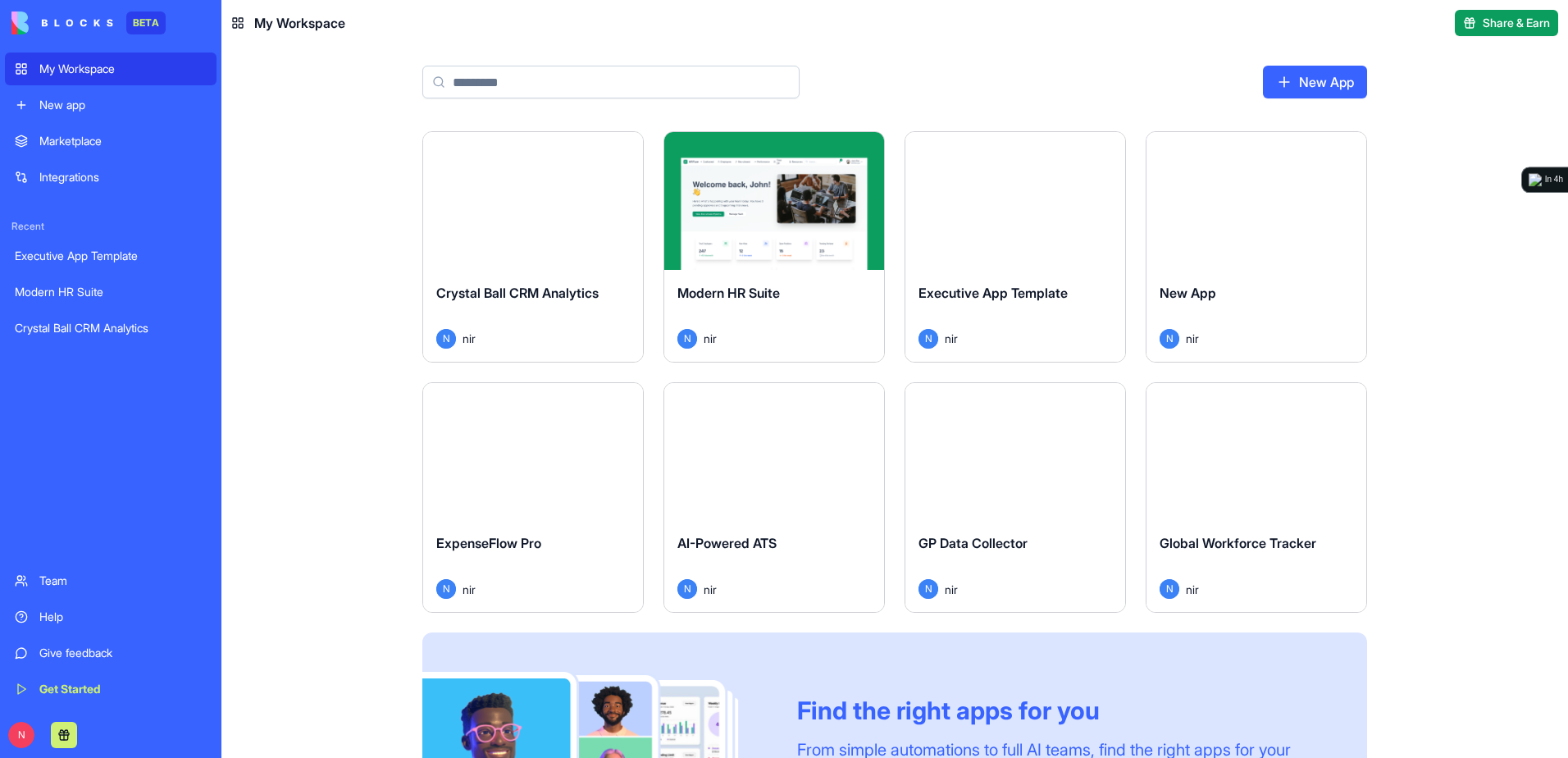
click at [586, 247] on div "Launch" at bounding box center [533, 201] width 220 height 138
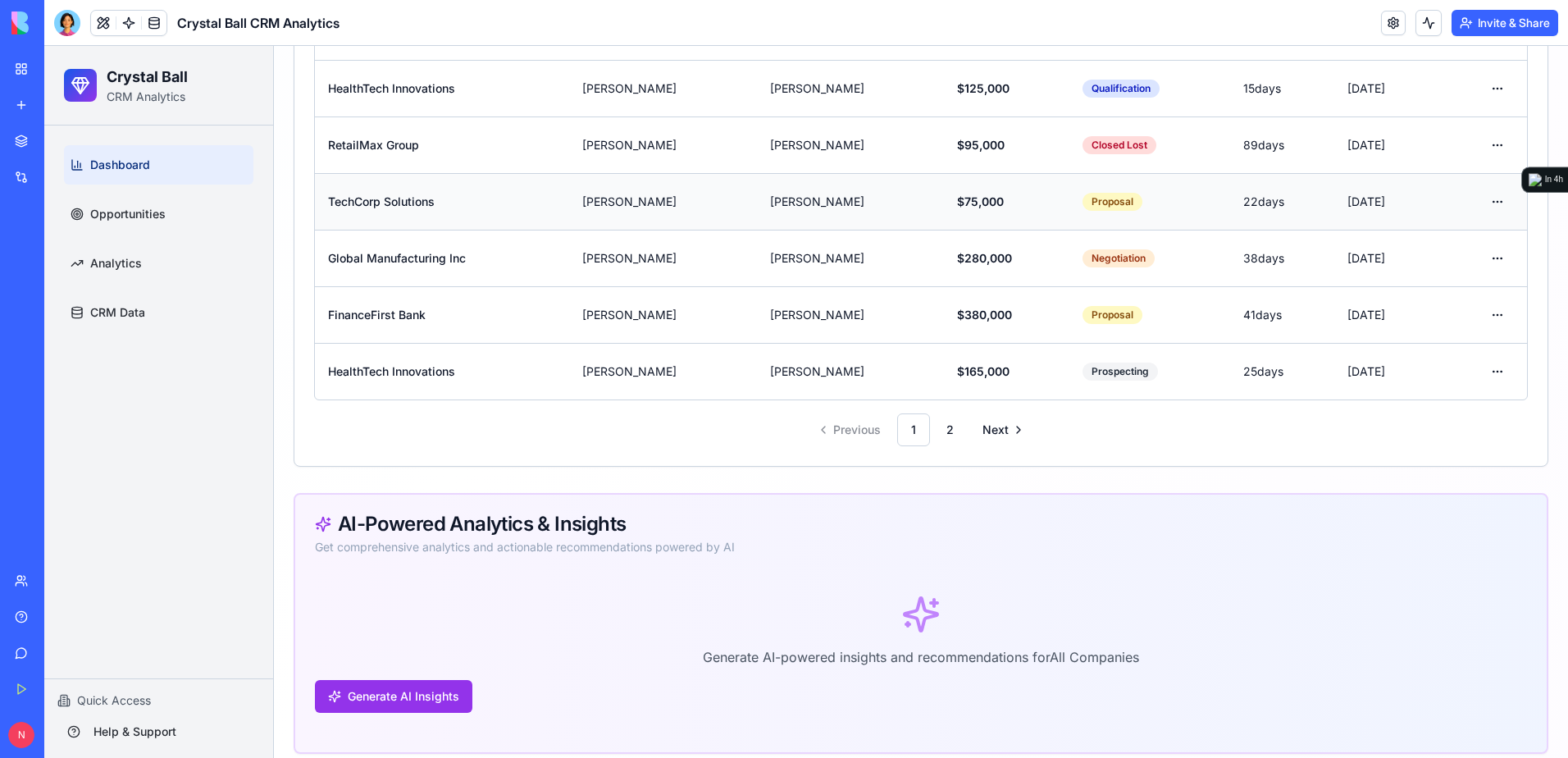
scroll to position [1476, 0]
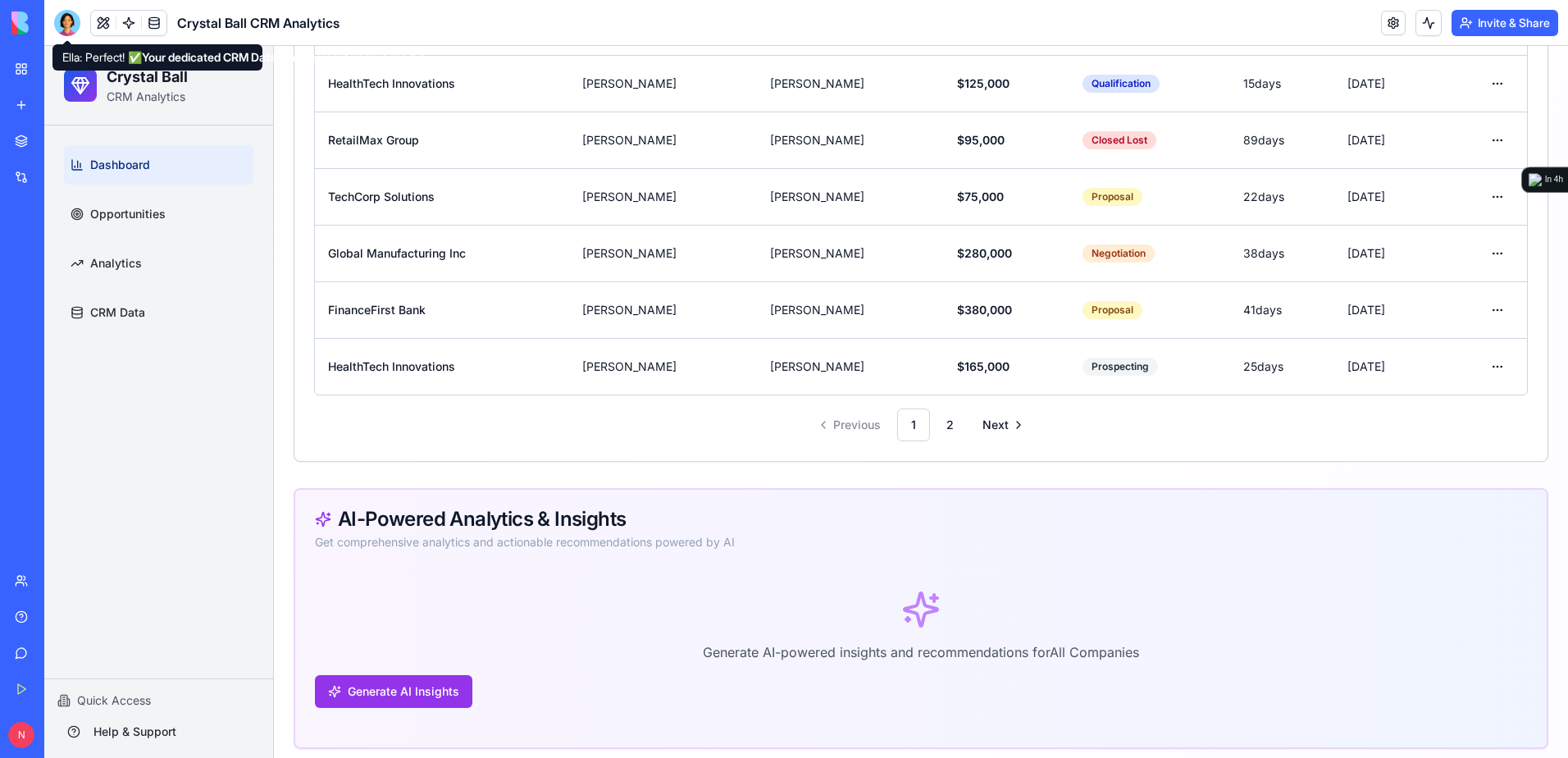
click at [71, 19] on div at bounding box center [67, 23] width 26 height 26
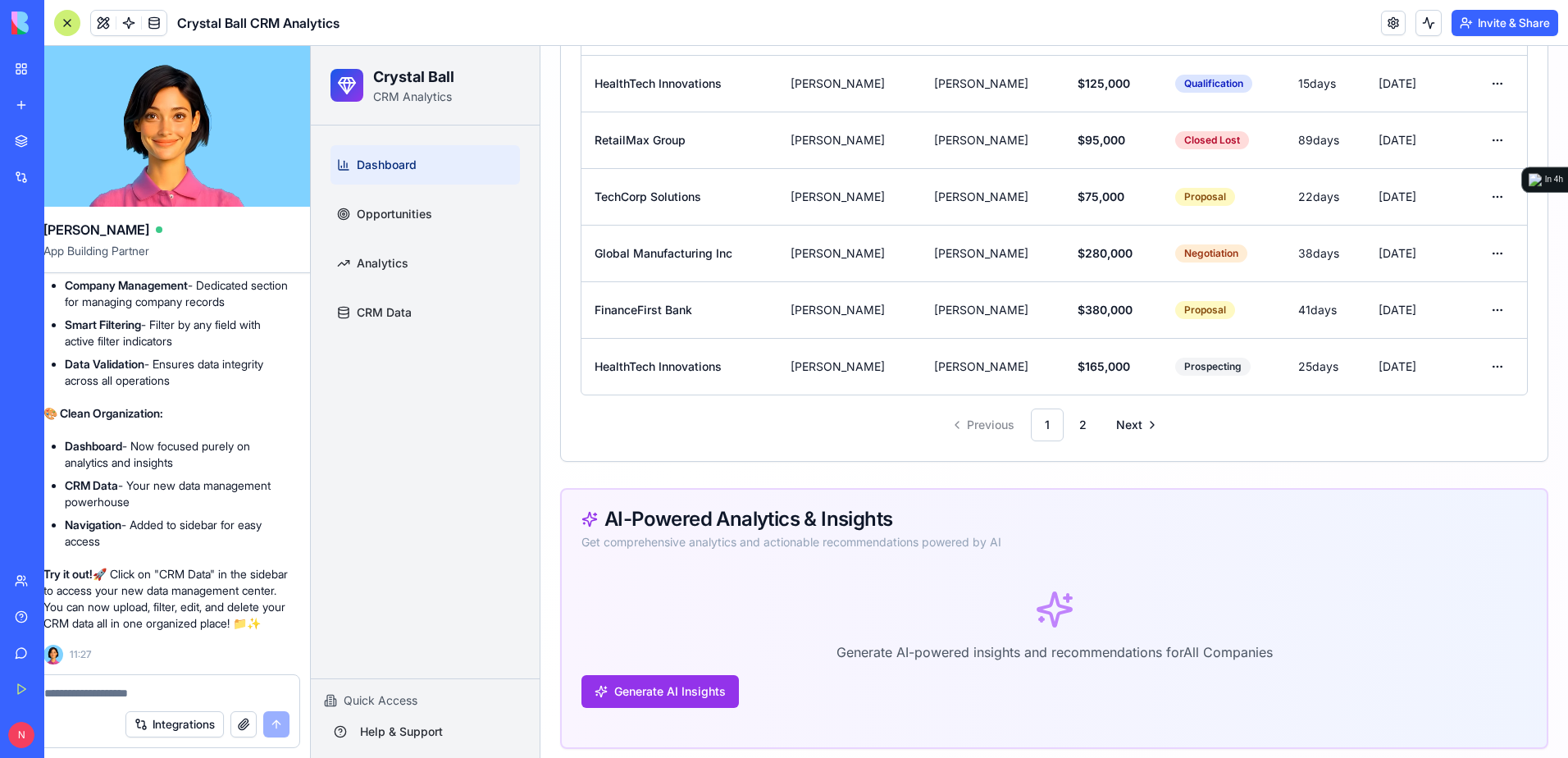
scroll to position [0, 0]
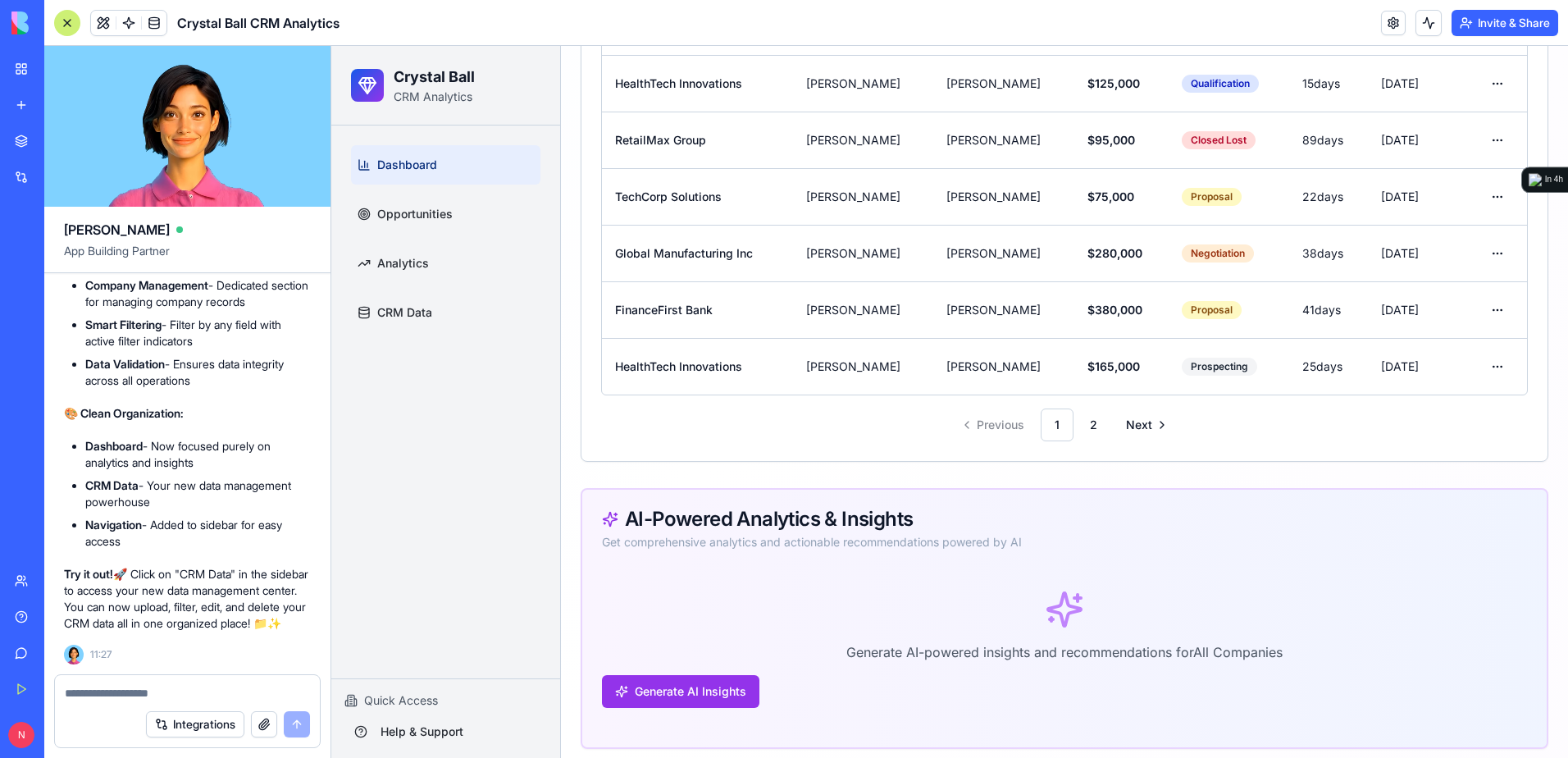
click at [24, 66] on link "My Workspace" at bounding box center [37, 68] width 65 height 33
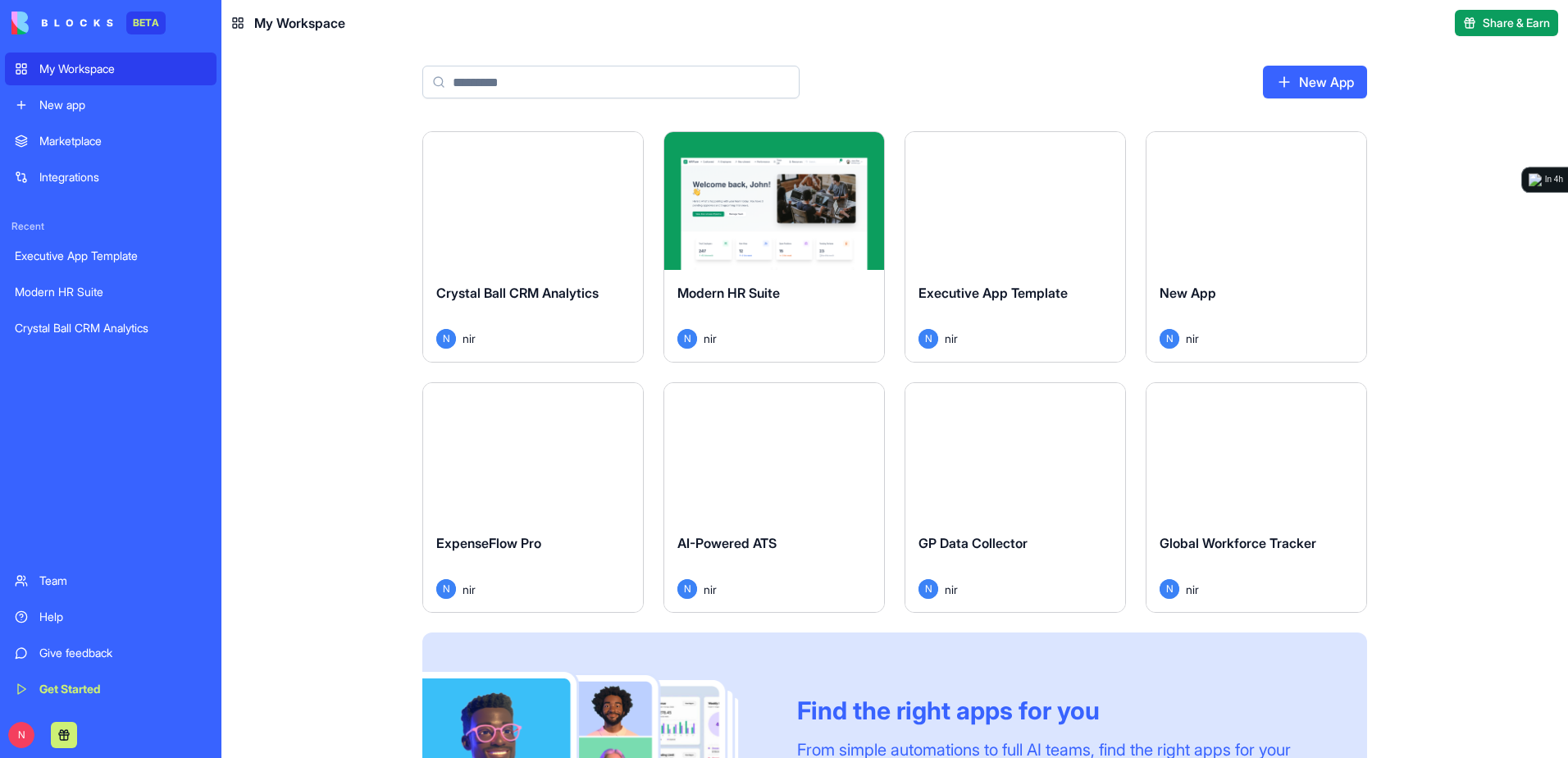
click at [758, 238] on div "Launch" at bounding box center [774, 201] width 220 height 138
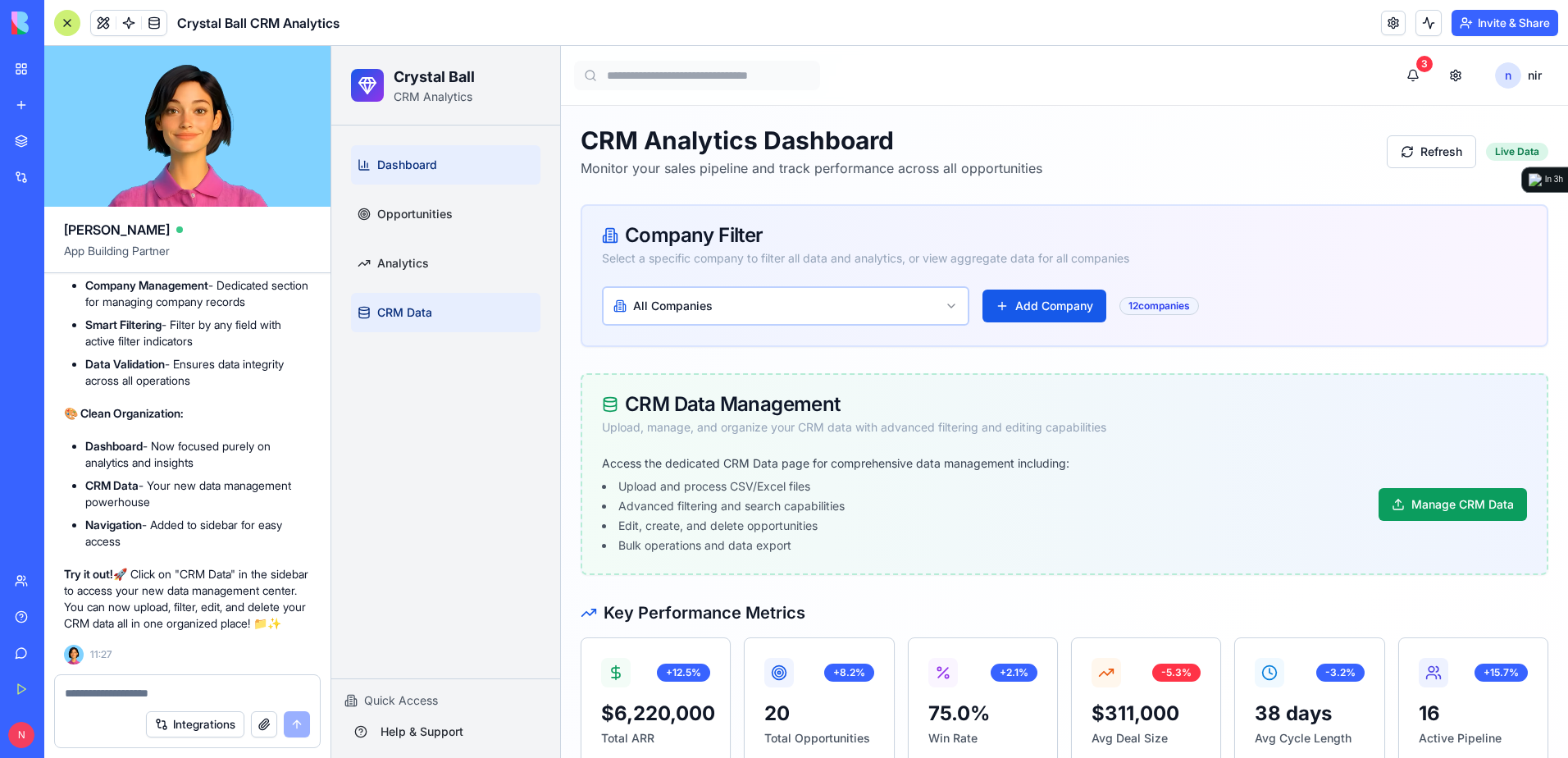
click at [378, 307] on span "CRM Data" at bounding box center [405, 311] width 55 height 16
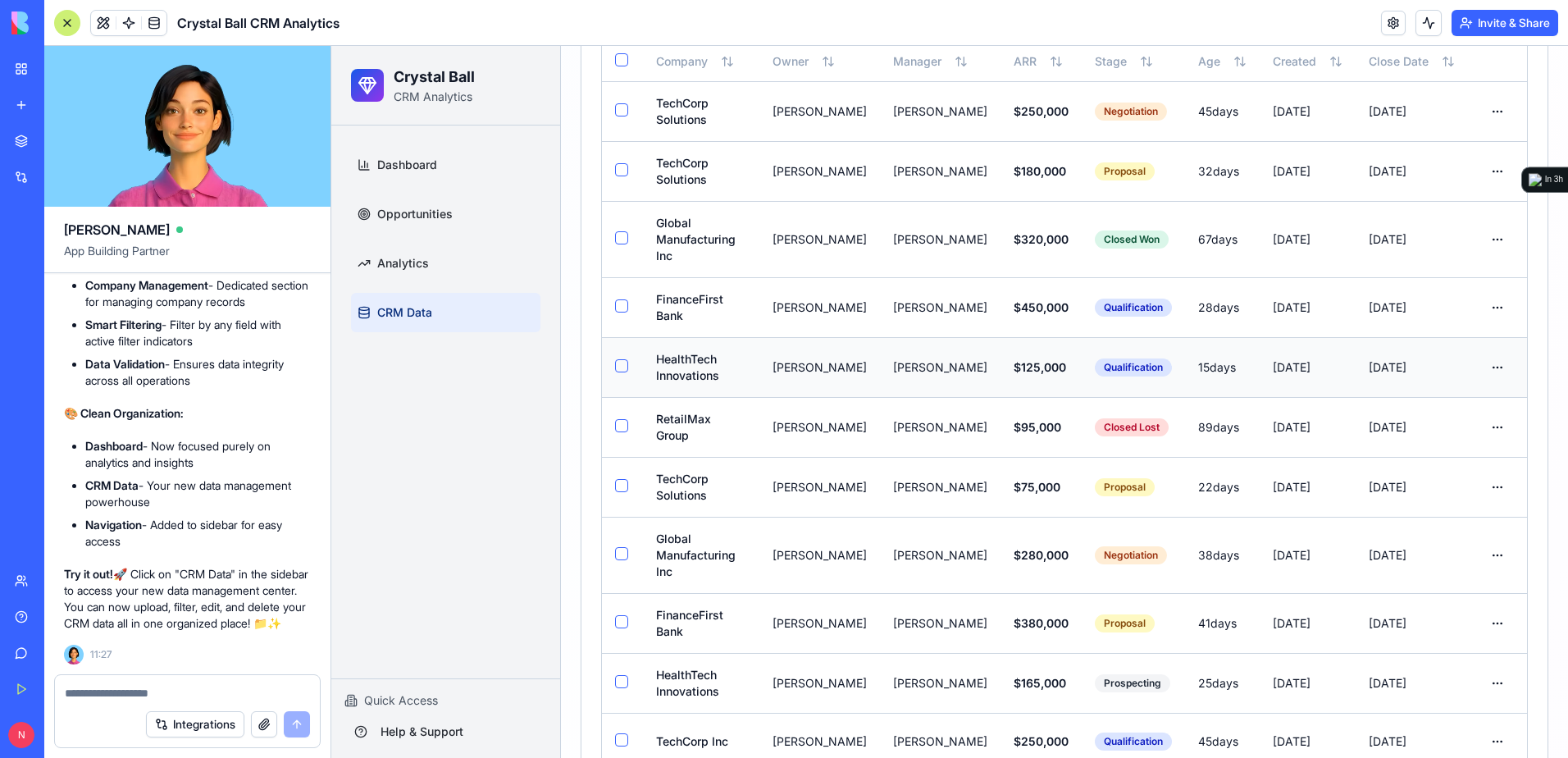
scroll to position [1114, 0]
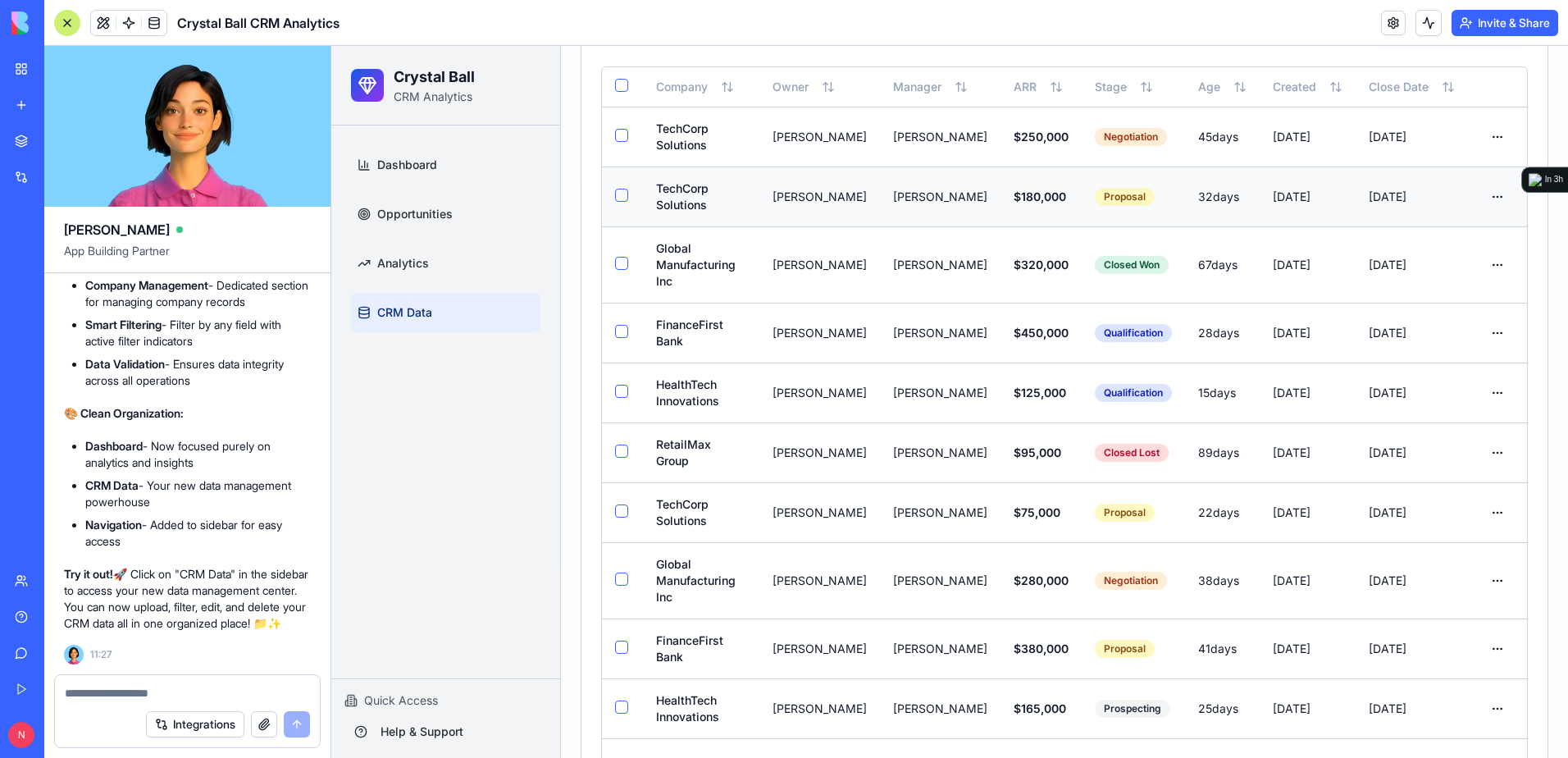
click at [617, 193] on button "button" at bounding box center [622, 195] width 13 height 13
click at [617, 256] on button "button" at bounding box center [622, 263] width 13 height 13
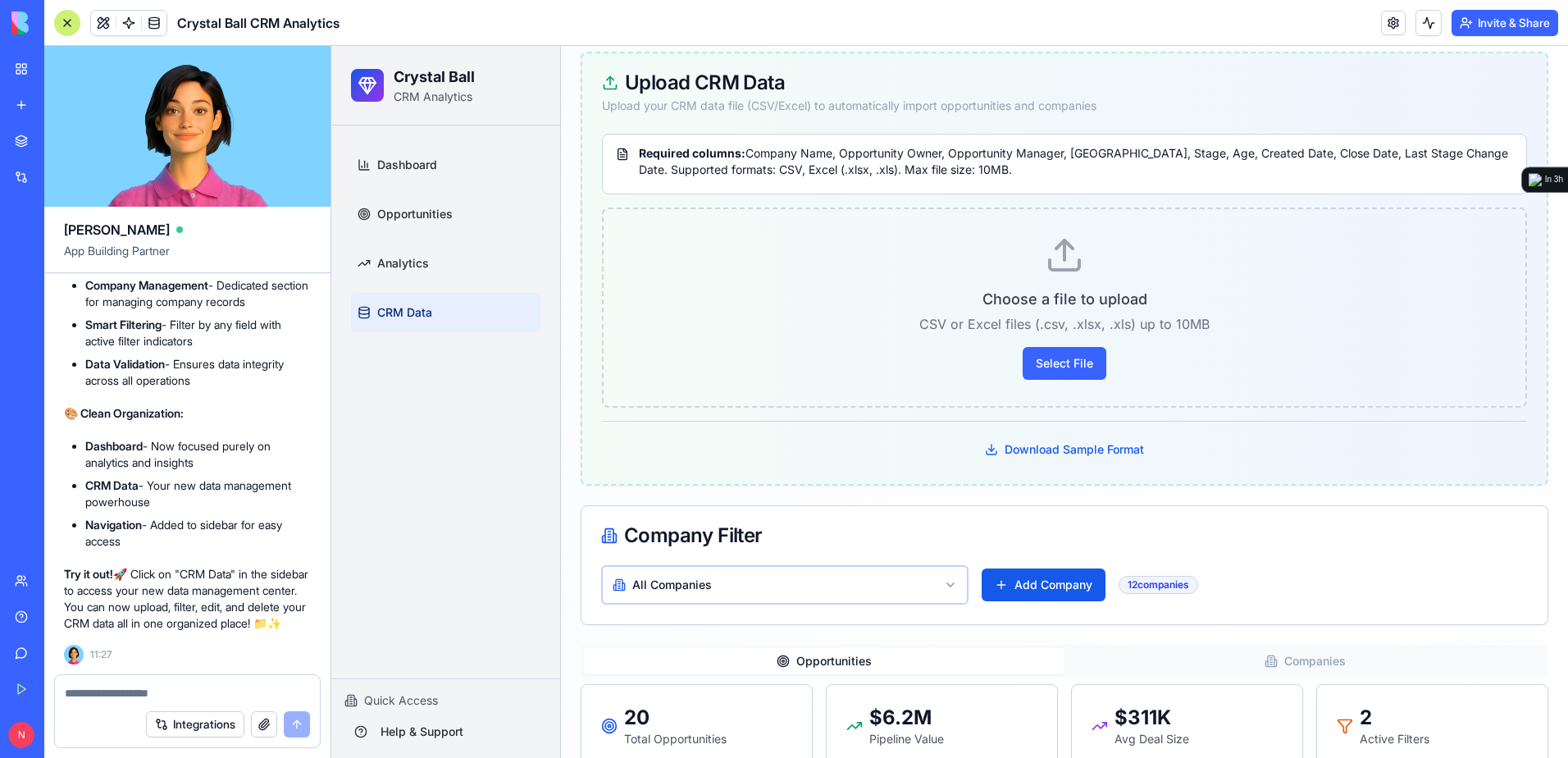
scroll to position [130, 0]
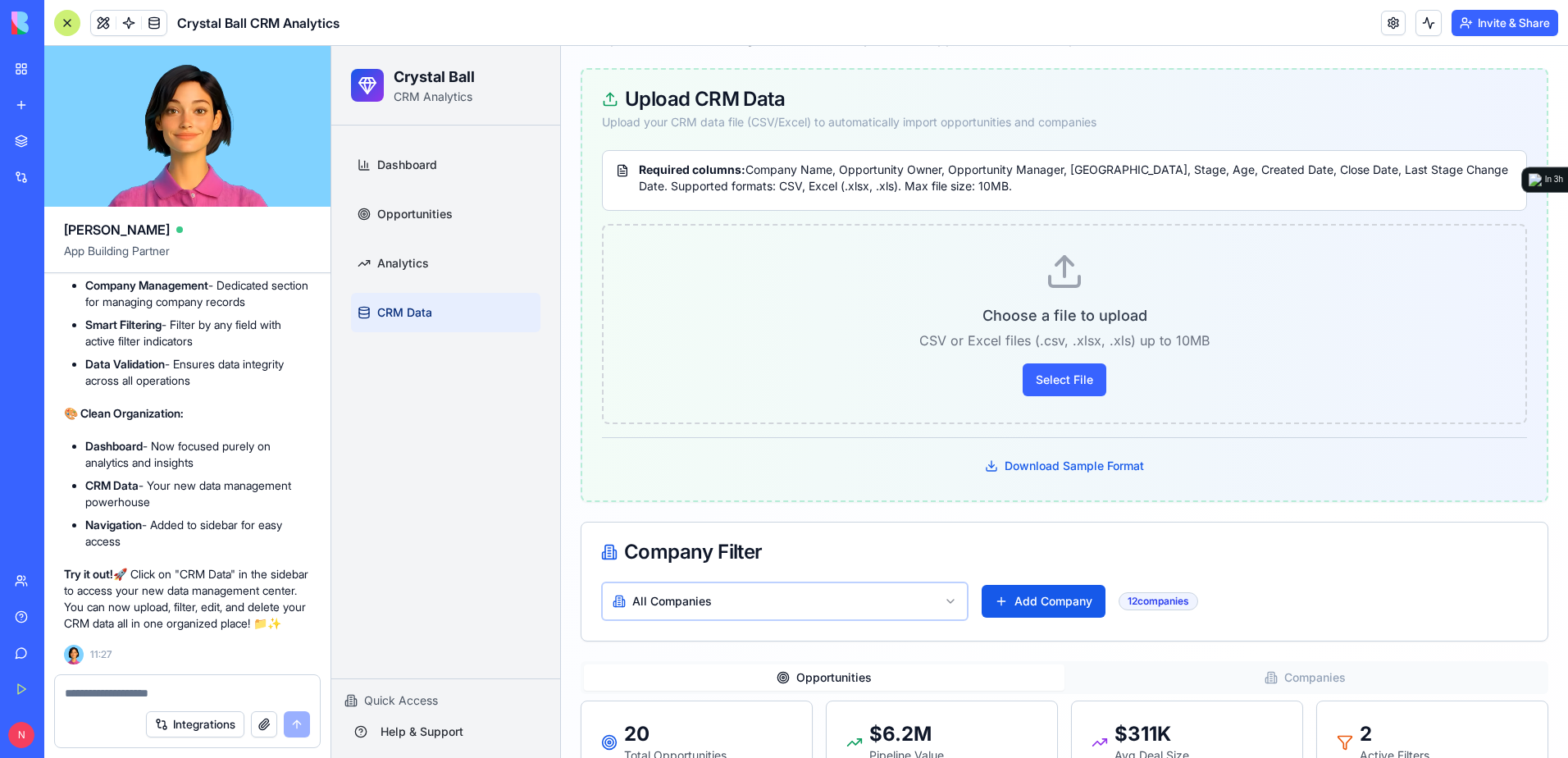
click at [129, 696] on textarea at bounding box center [186, 692] width 245 height 16
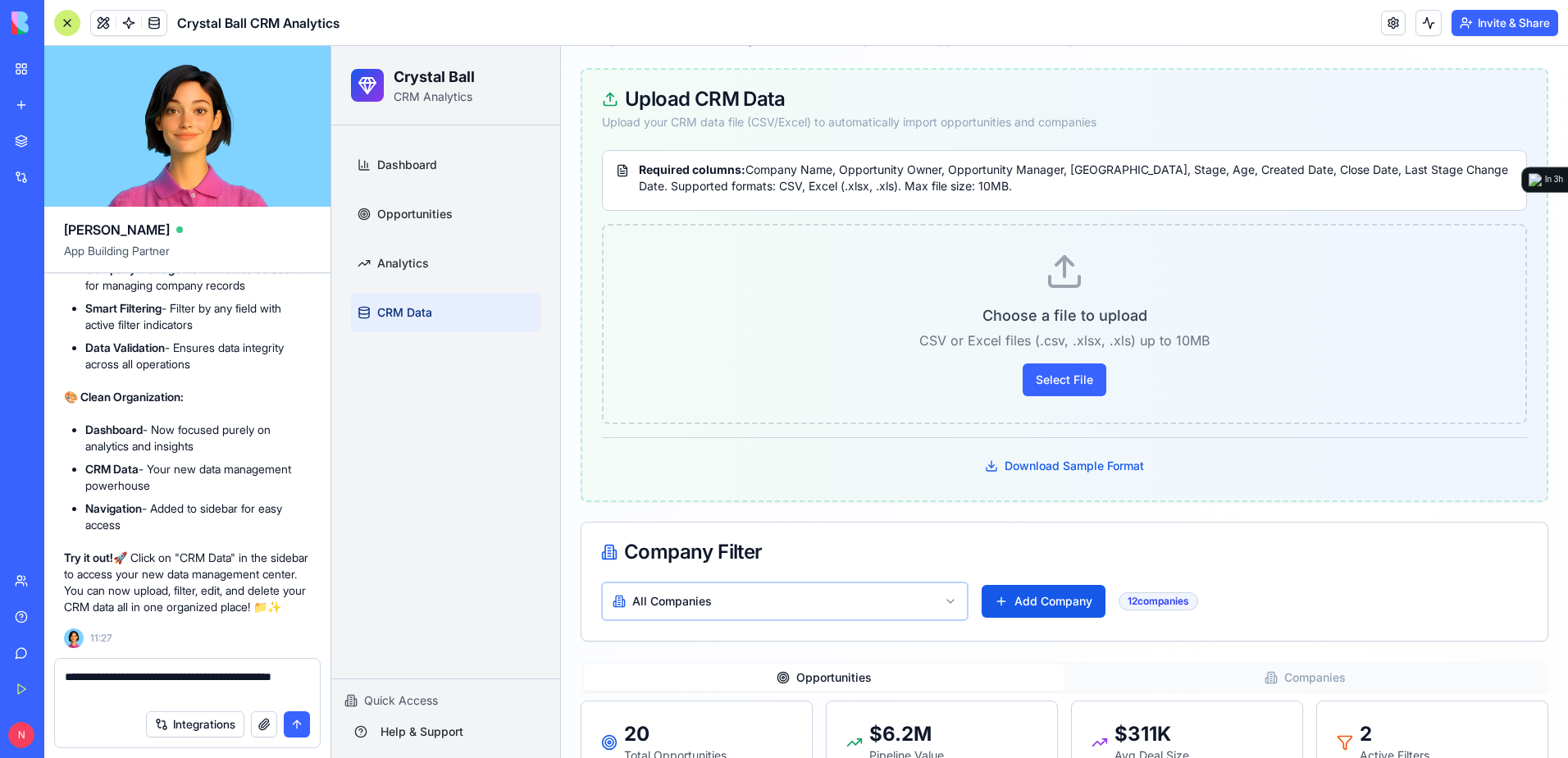
type textarea "**********"
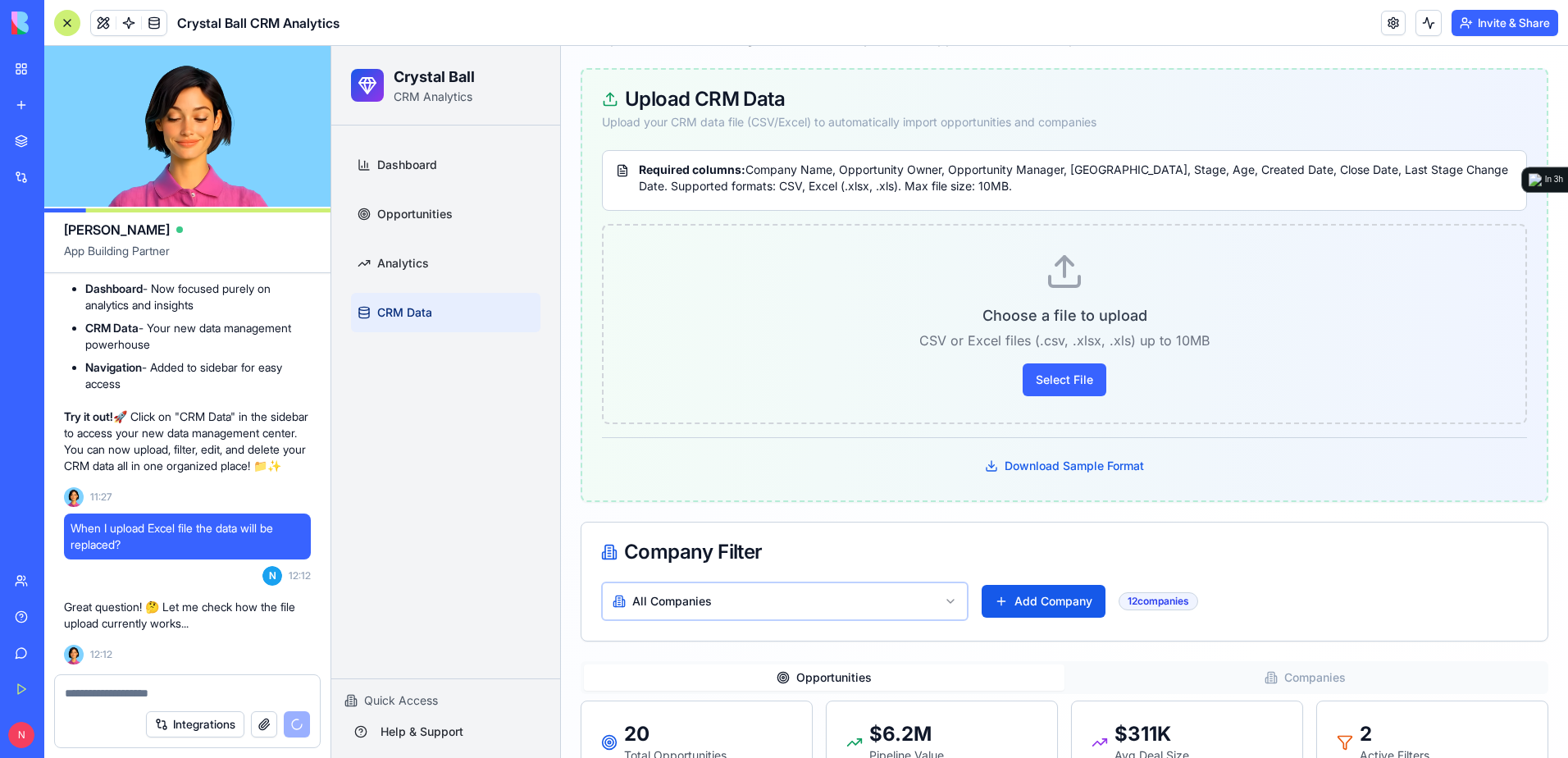
scroll to position [13816, 0]
